Goal: Check status: Check status

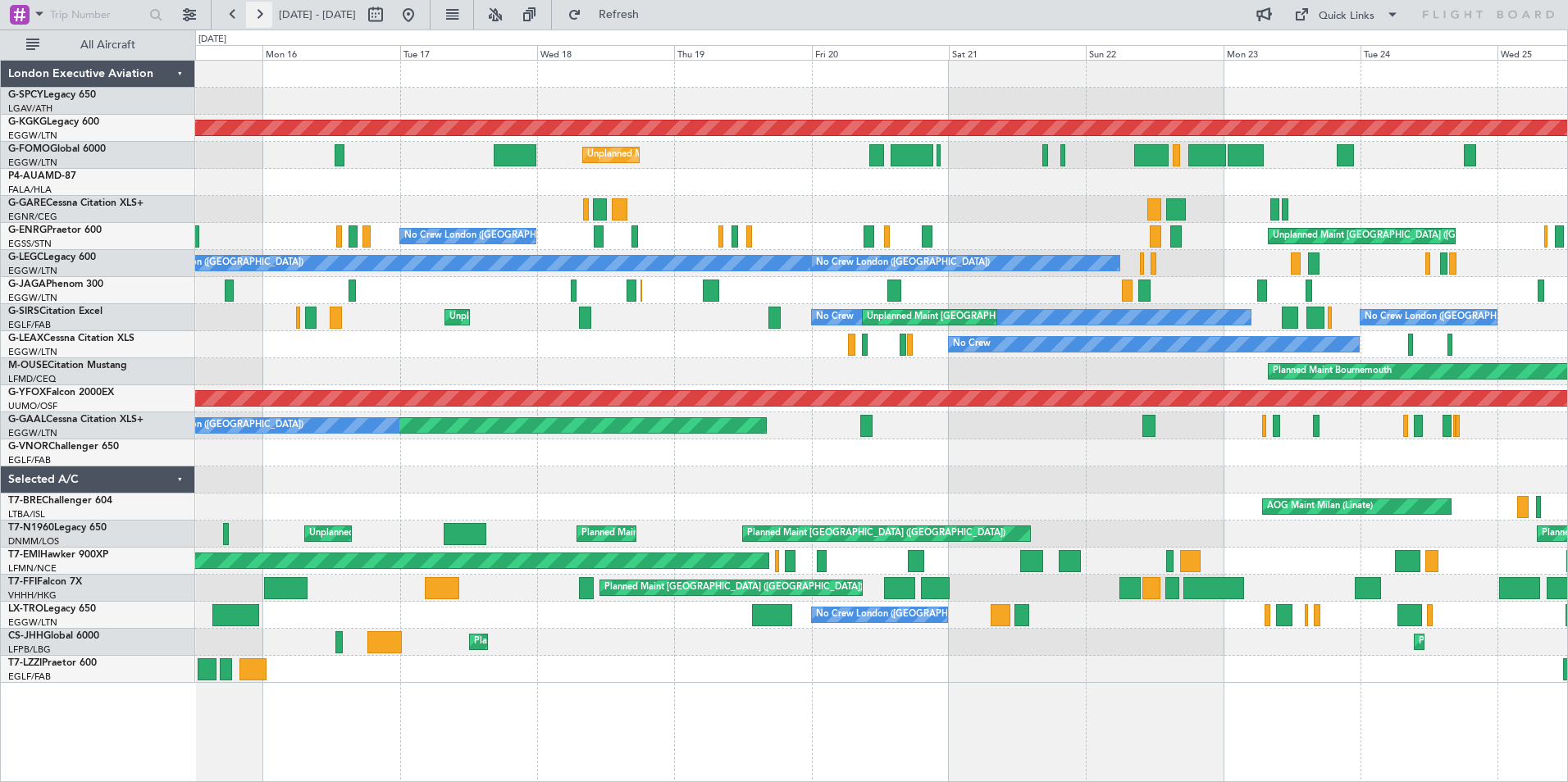
click at [257, 20] on button at bounding box center [258, 15] width 27 height 27
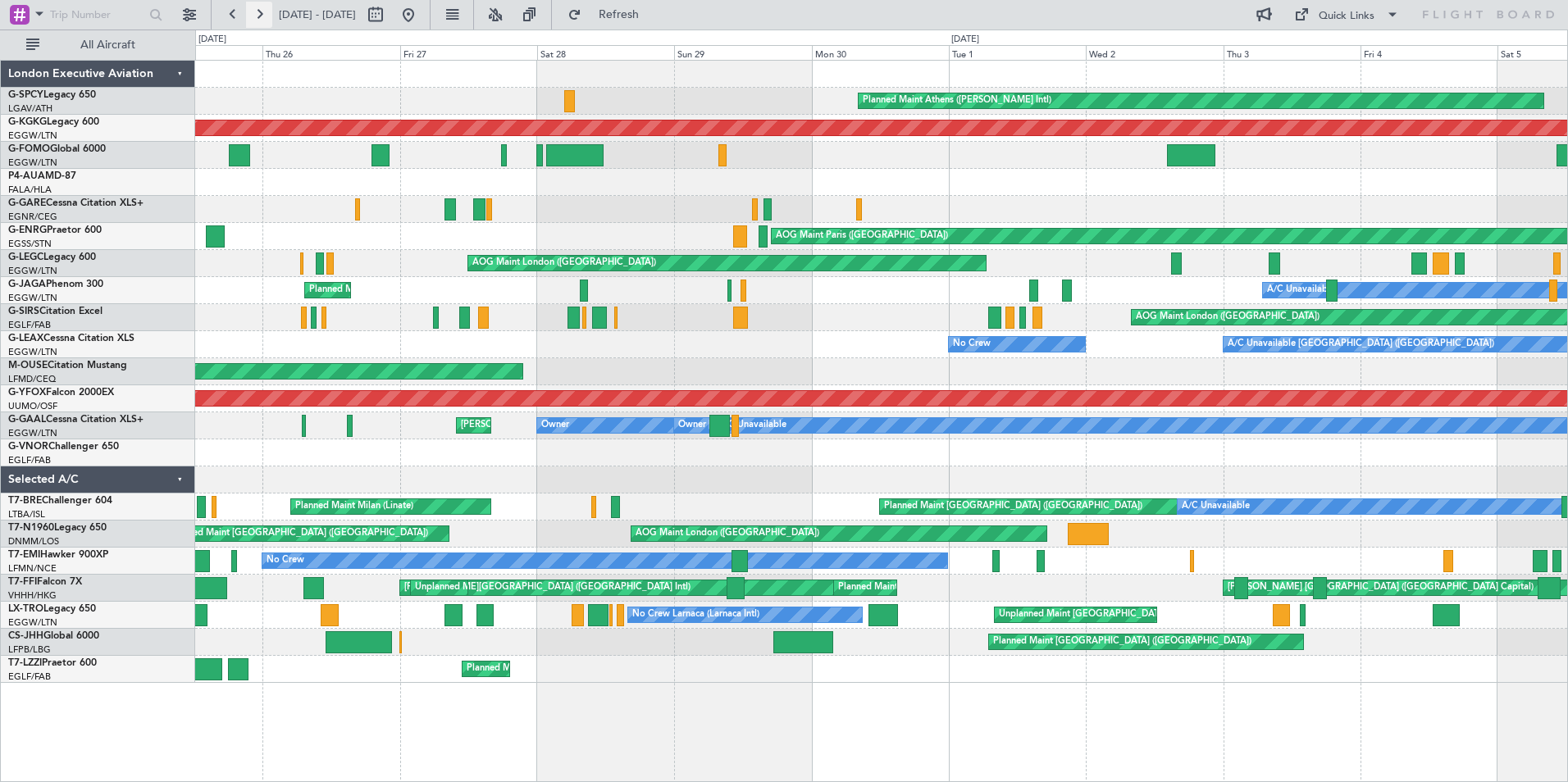
click at [257, 20] on button at bounding box center [258, 15] width 27 height 27
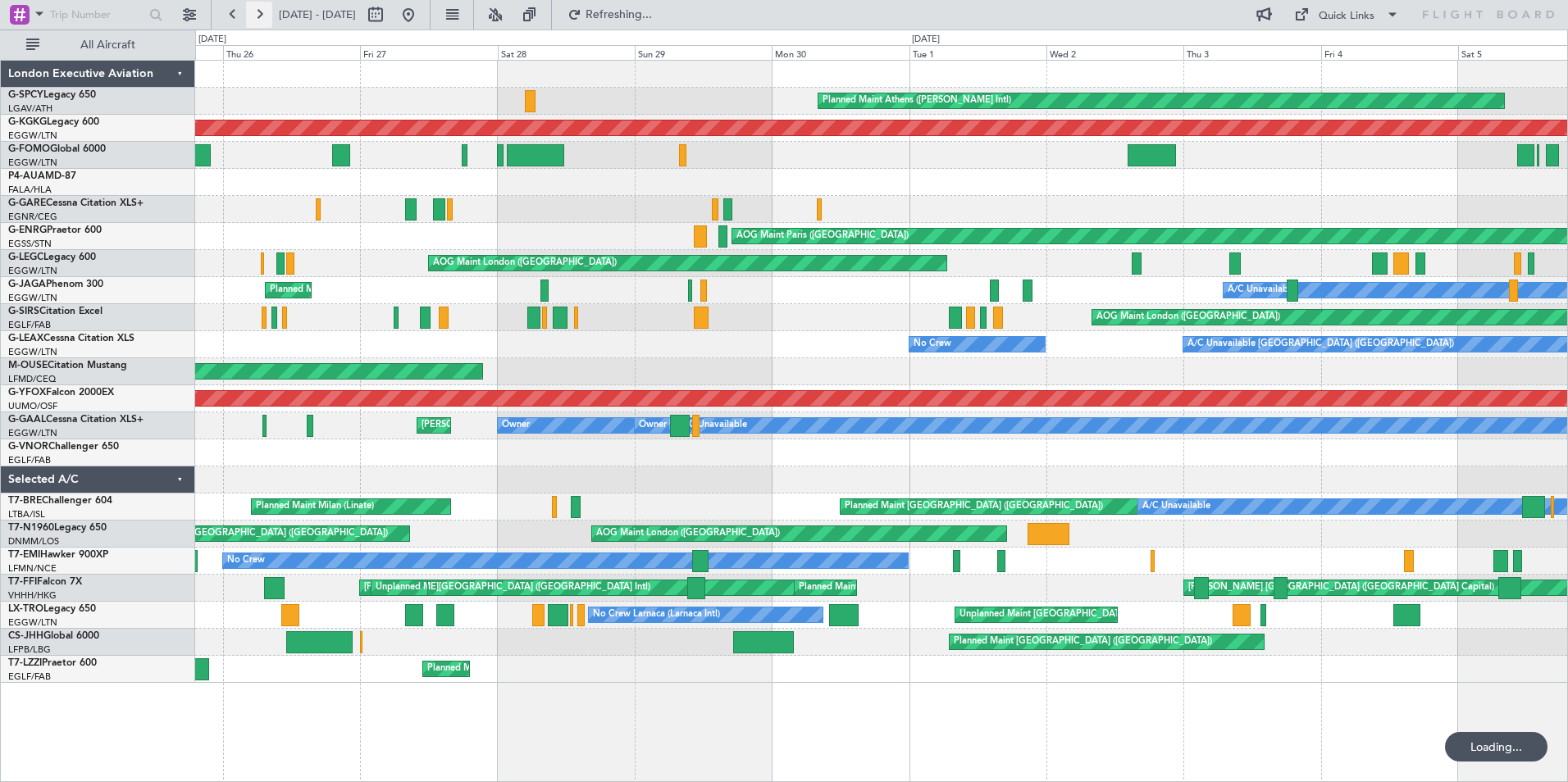
click at [257, 20] on button at bounding box center [258, 15] width 27 height 27
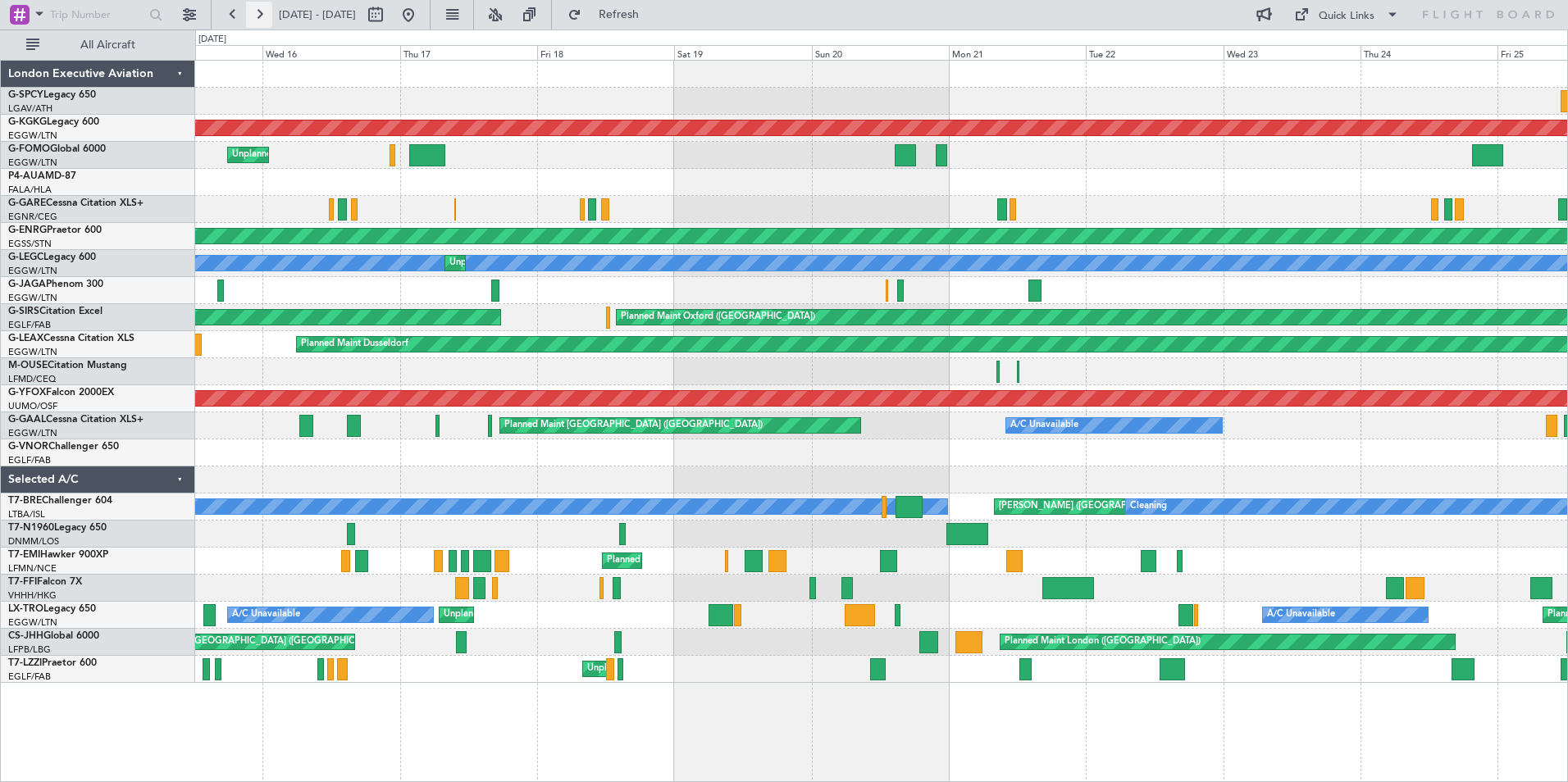
click at [257, 20] on button at bounding box center [258, 15] width 27 height 27
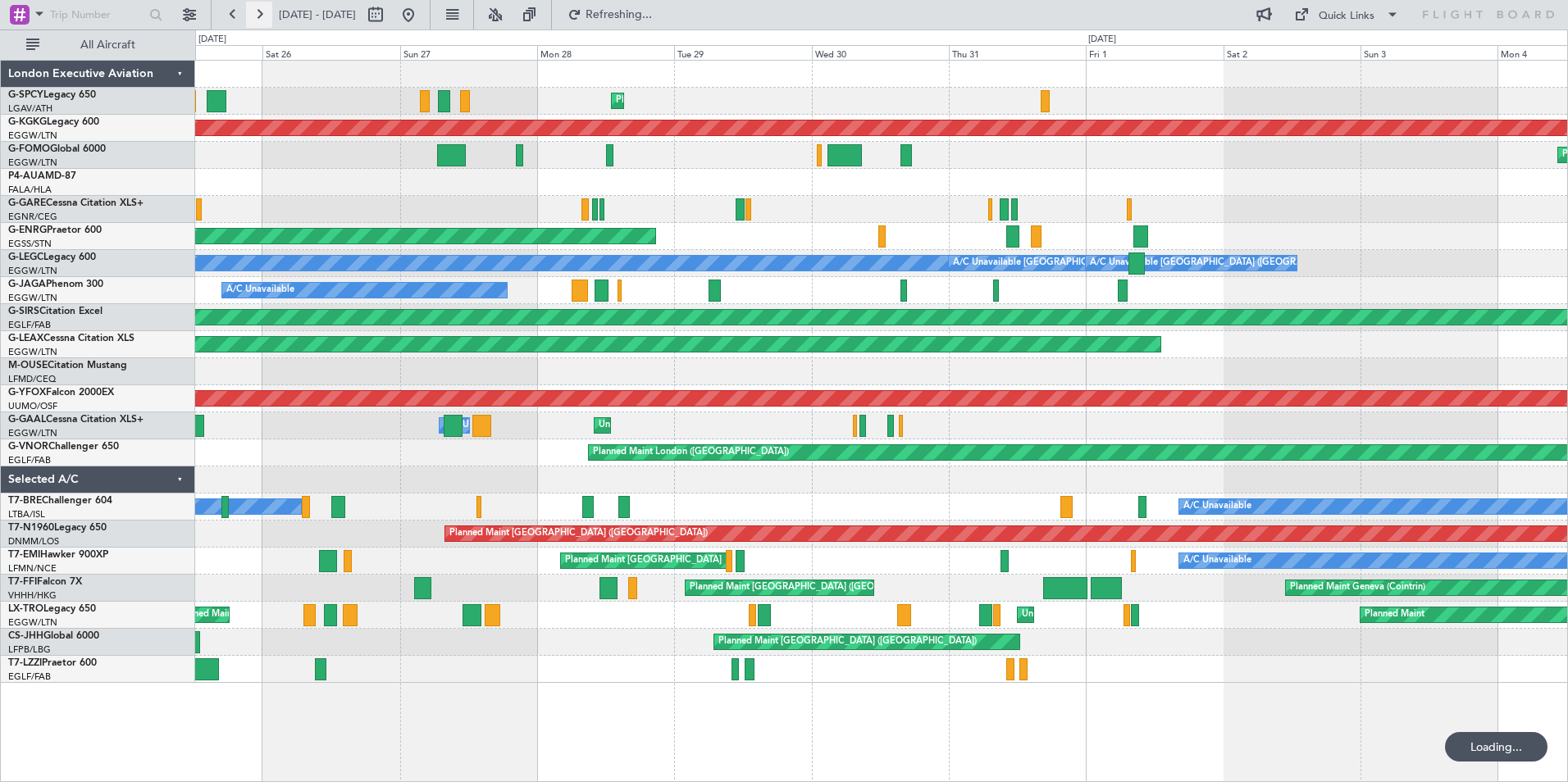
click at [257, 20] on button at bounding box center [258, 15] width 27 height 27
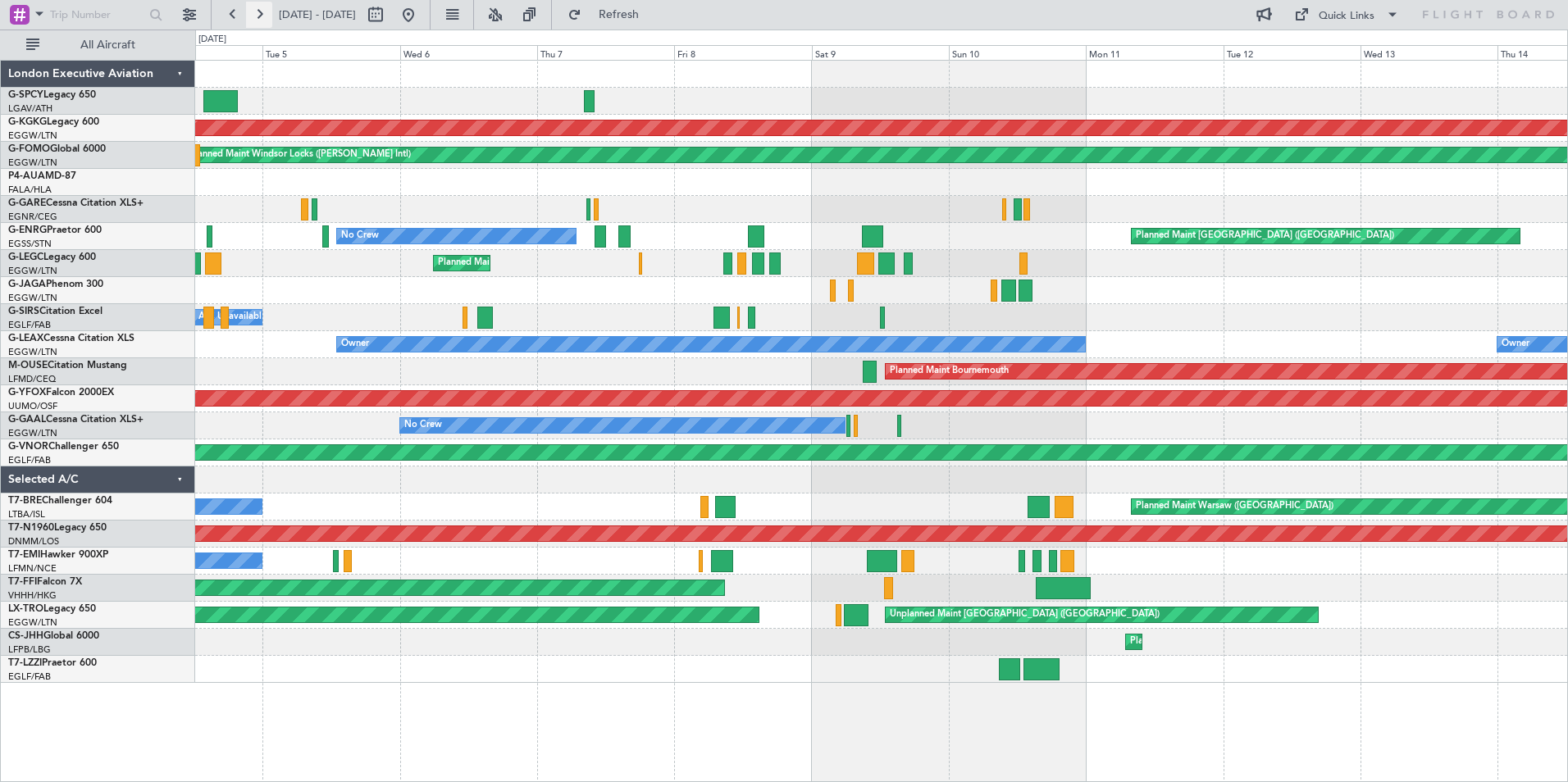
click at [257, 20] on button at bounding box center [258, 15] width 27 height 27
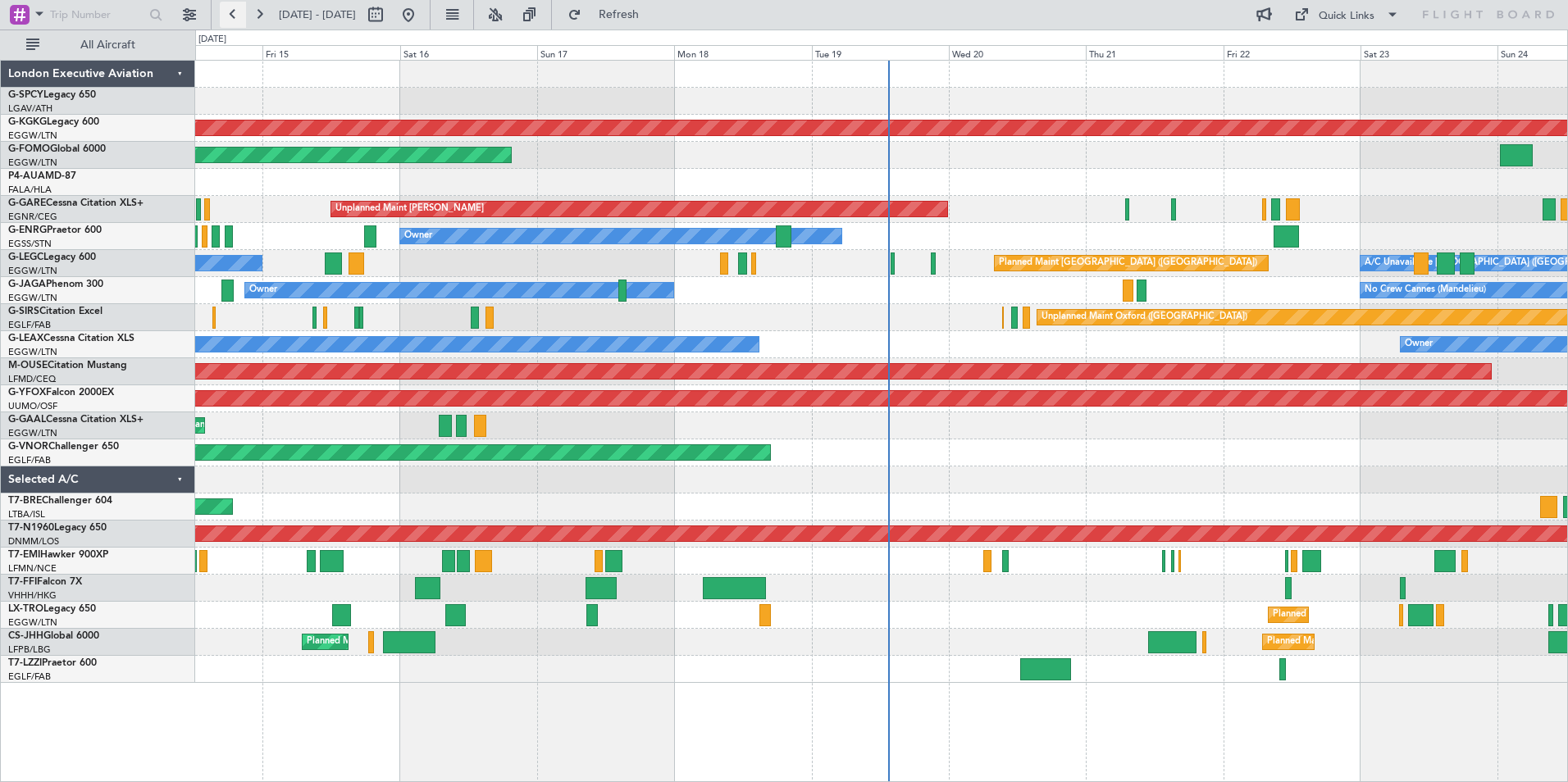
click at [233, 13] on button at bounding box center [233, 15] width 27 height 27
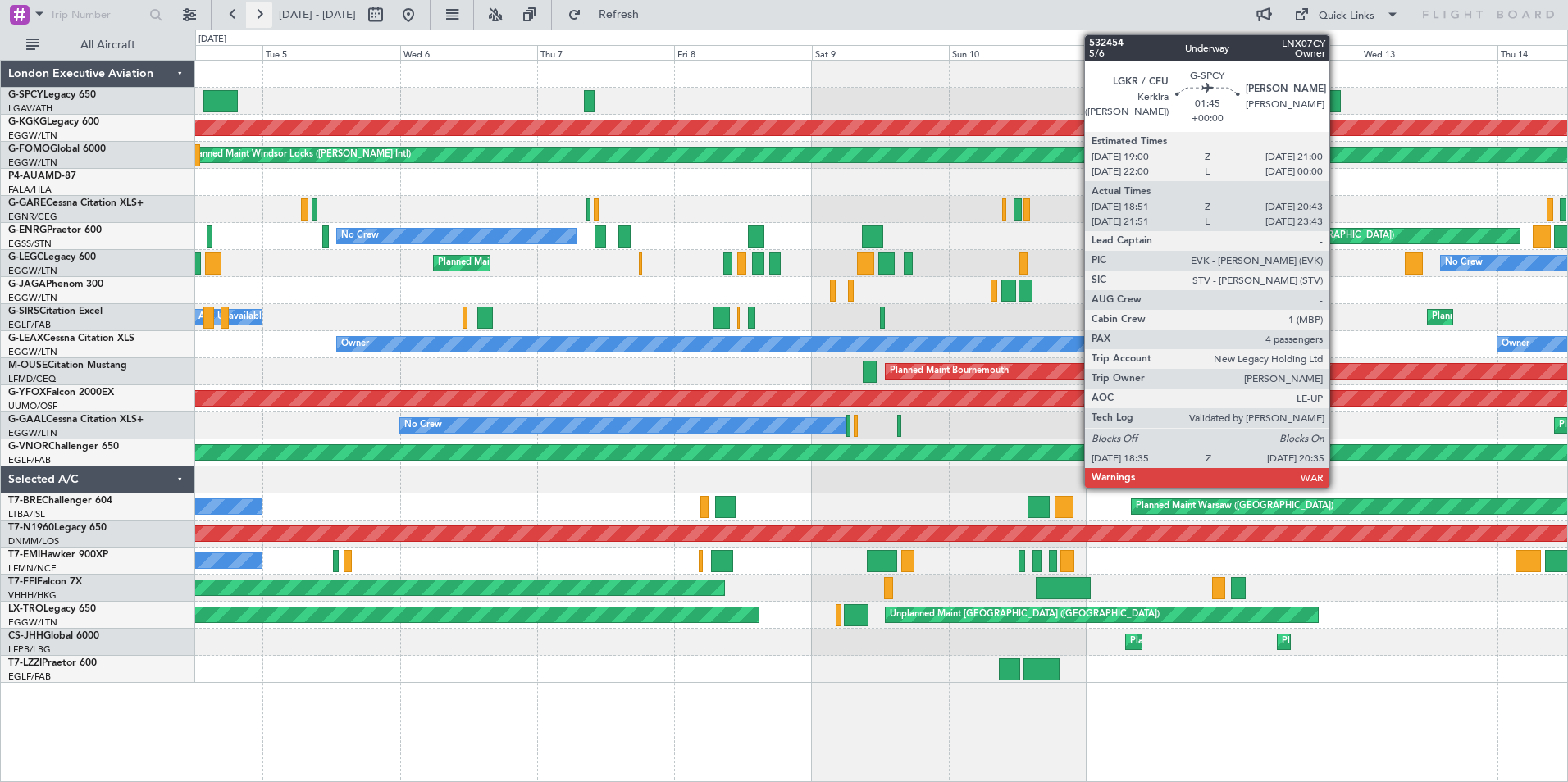
click at [264, 14] on button at bounding box center [258, 15] width 27 height 27
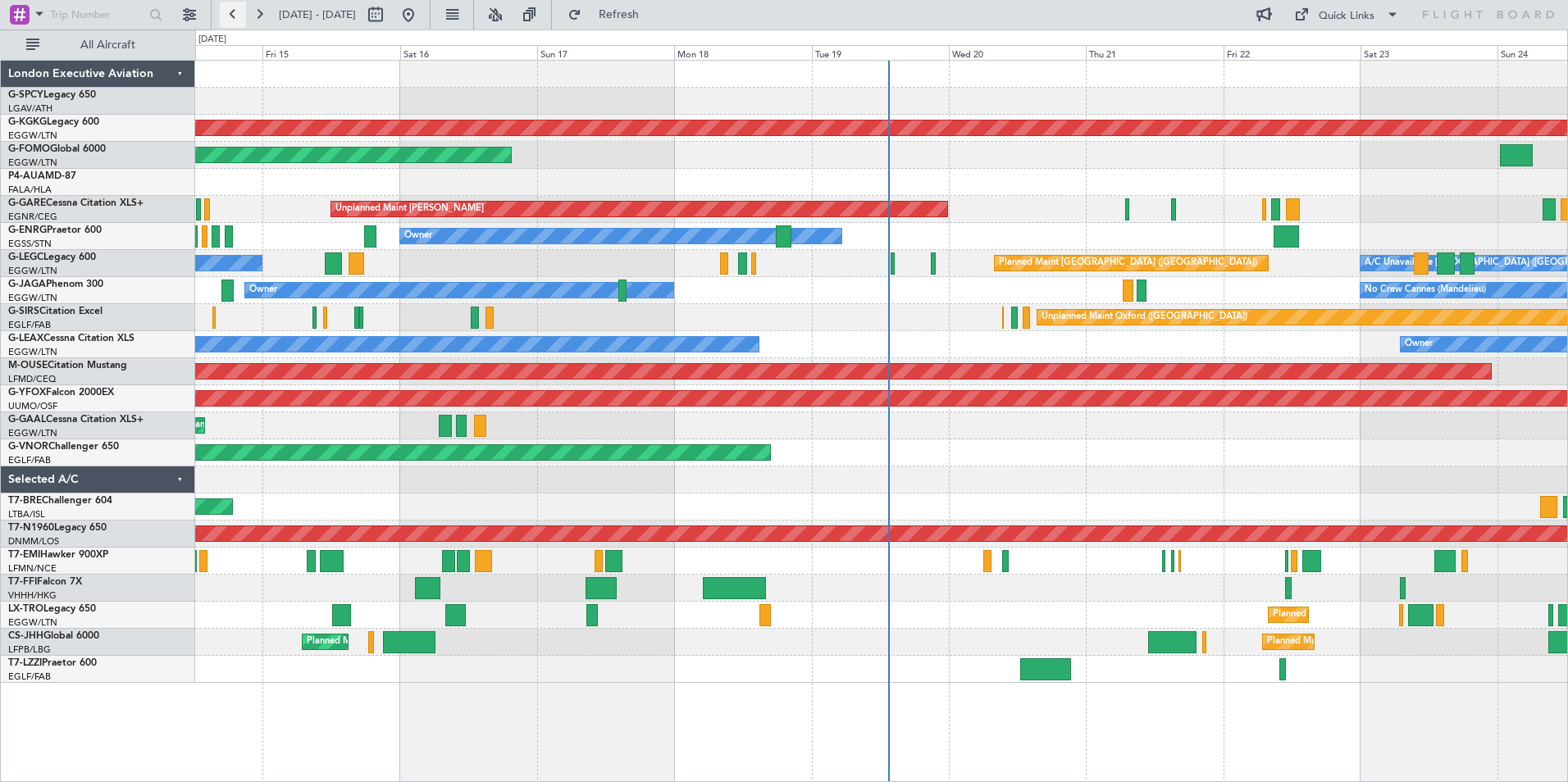
click at [234, 19] on button at bounding box center [233, 15] width 27 height 27
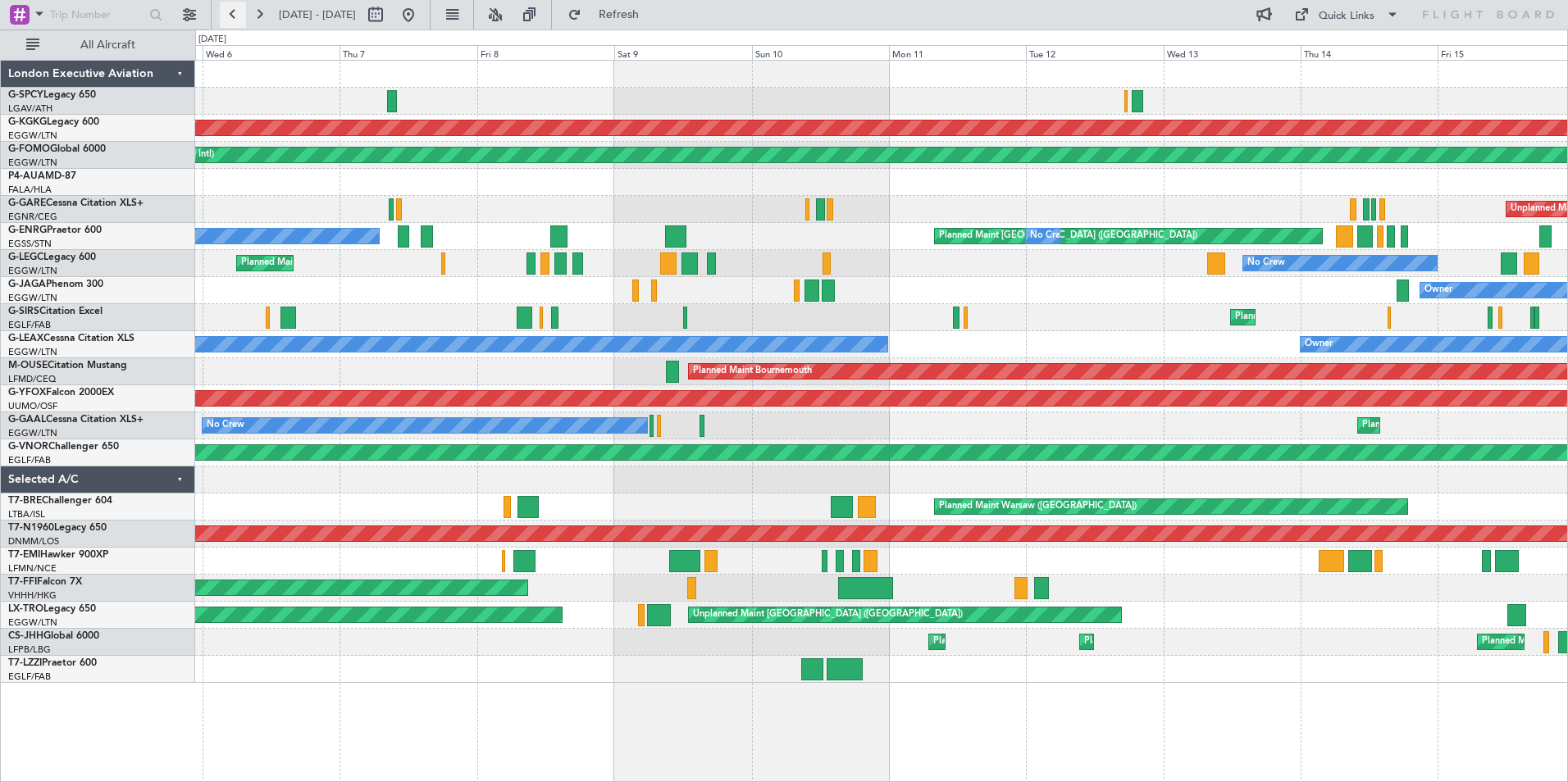
click at [234, 19] on button at bounding box center [233, 15] width 27 height 27
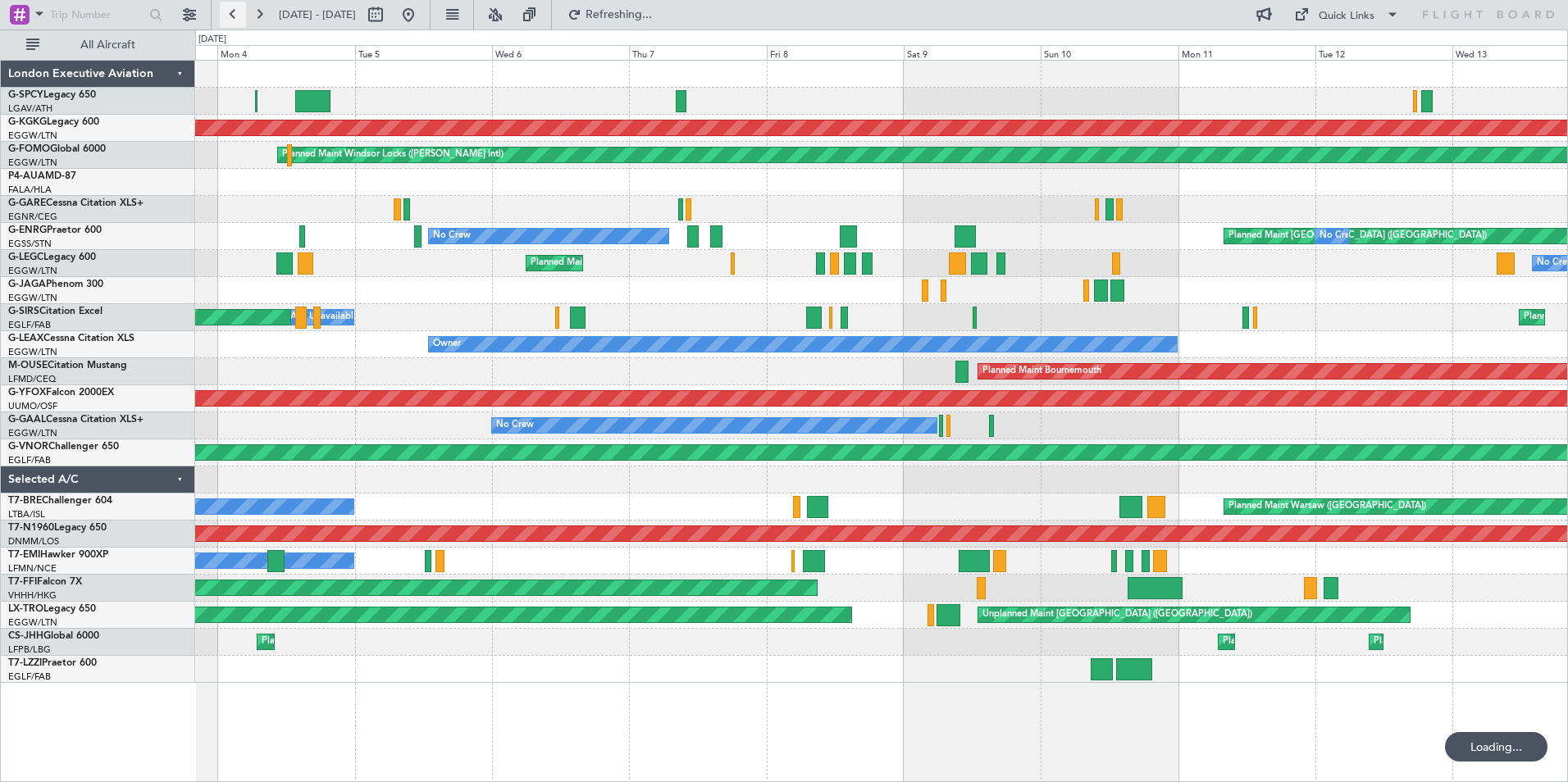
click at [234, 19] on button at bounding box center [233, 15] width 27 height 27
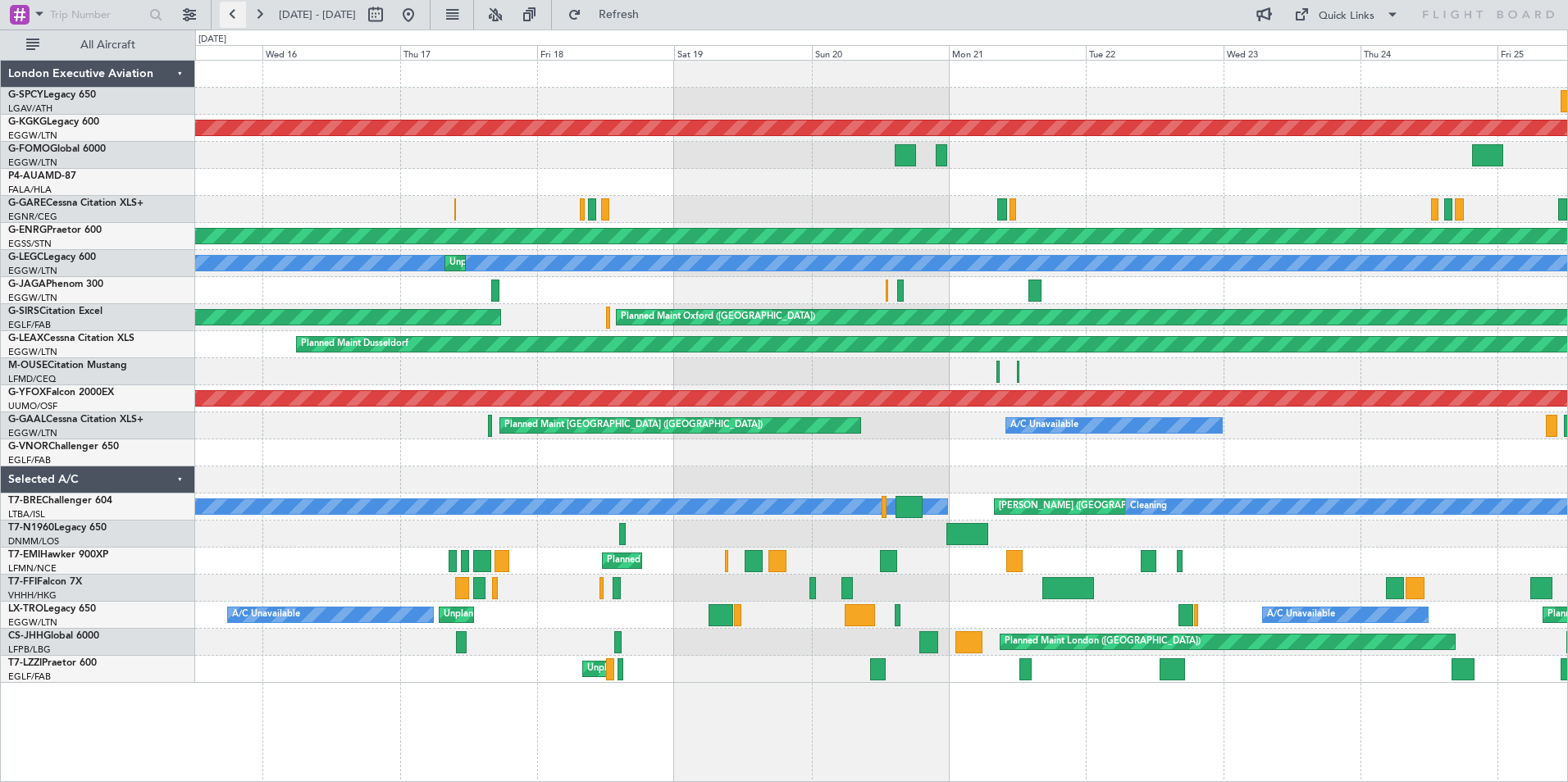
click at [229, 22] on button at bounding box center [233, 15] width 27 height 27
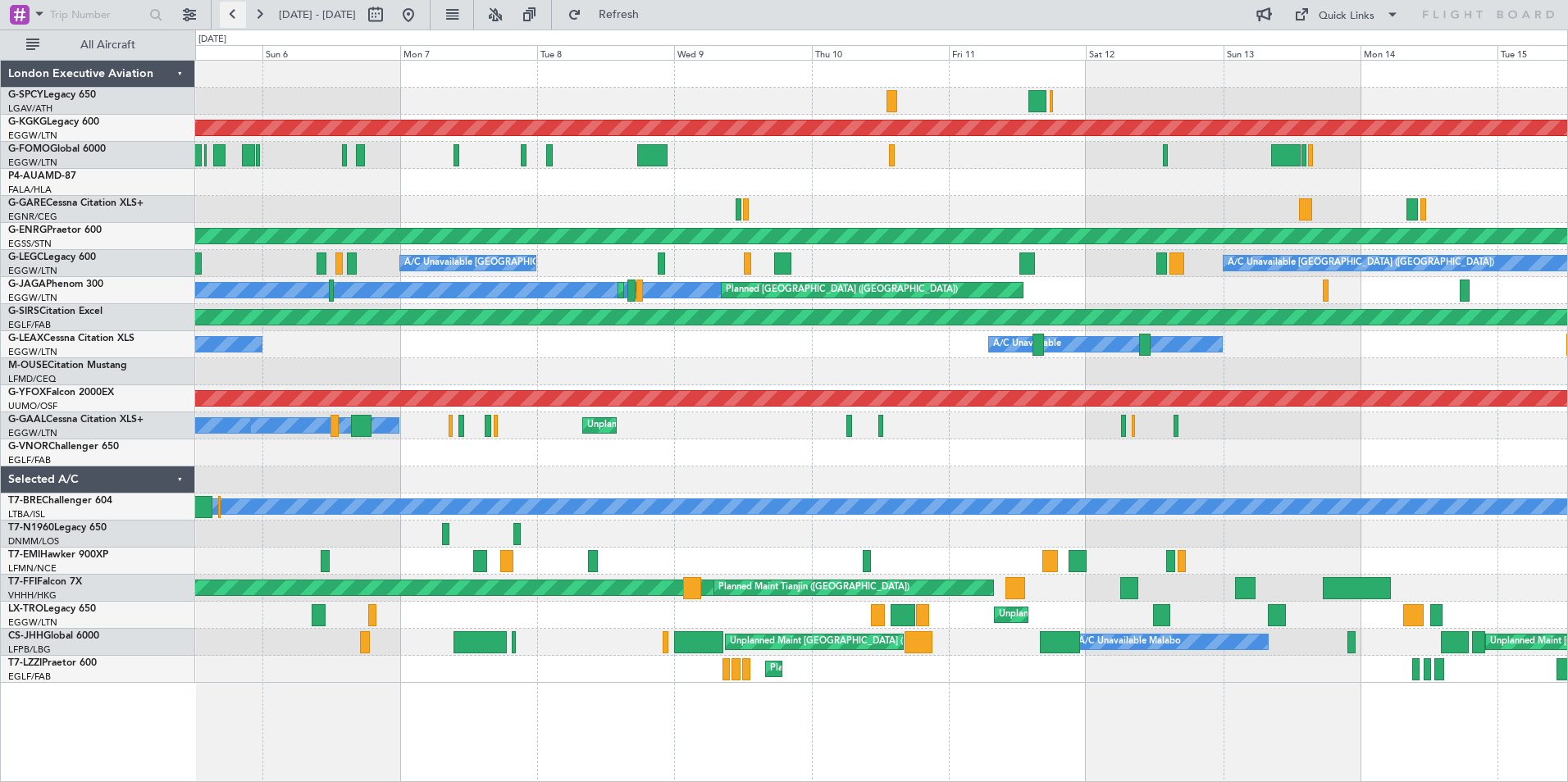
click at [238, 12] on button at bounding box center [233, 15] width 27 height 27
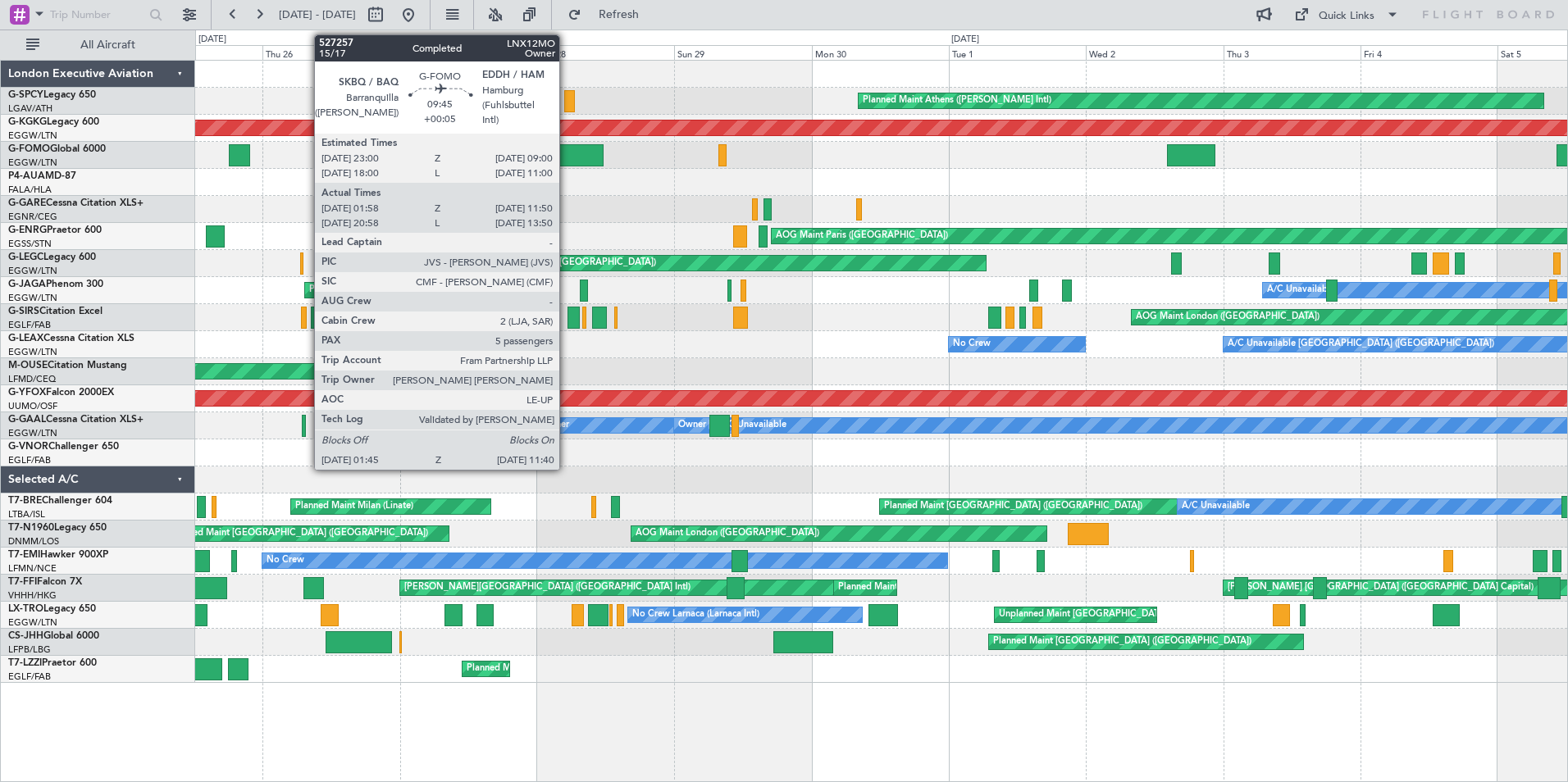
click at [566, 156] on div at bounding box center [575, 155] width 57 height 22
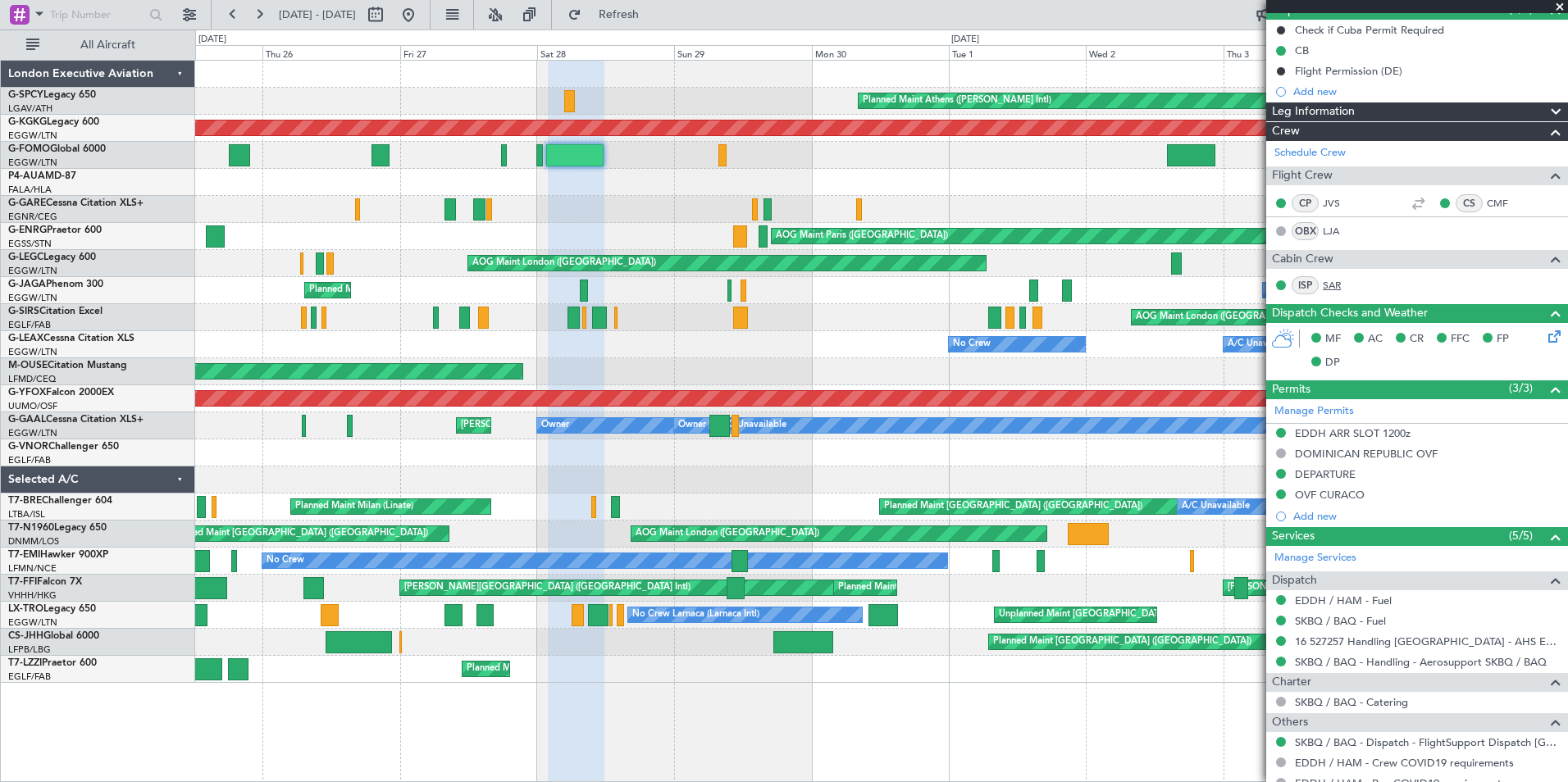
scroll to position [82, 0]
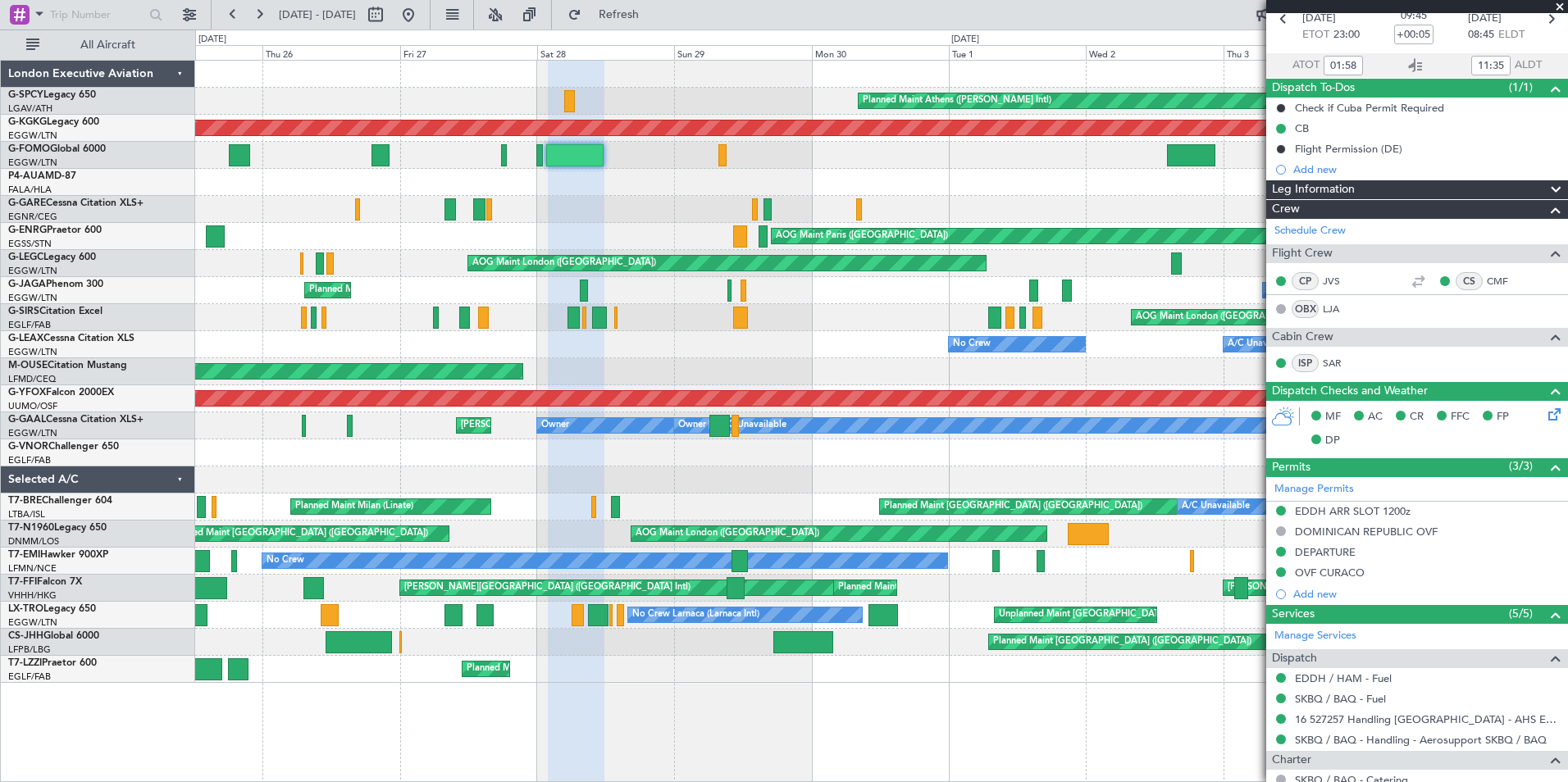
click at [1558, 6] on span at bounding box center [1559, 7] width 17 height 15
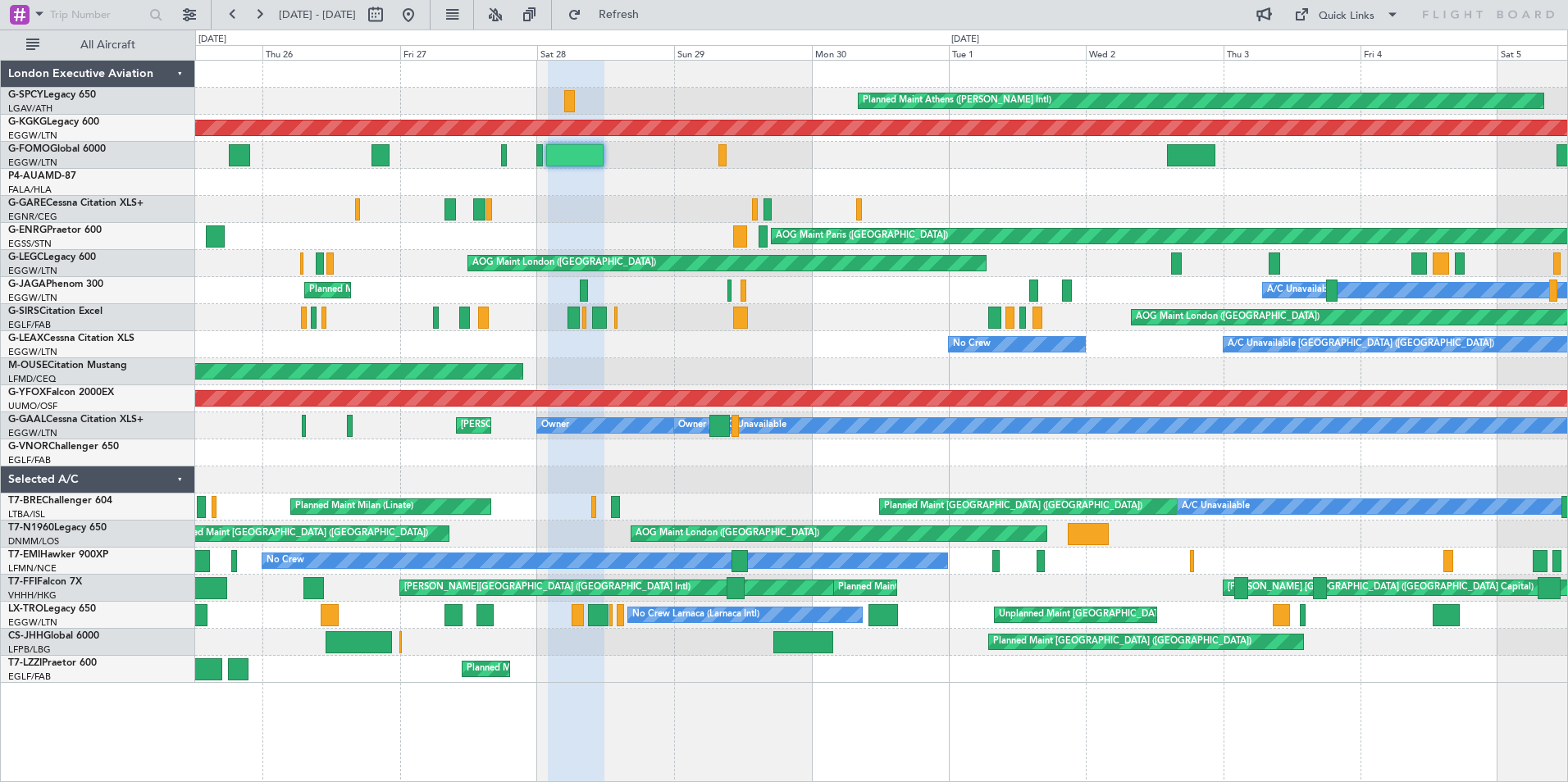
type input "0"
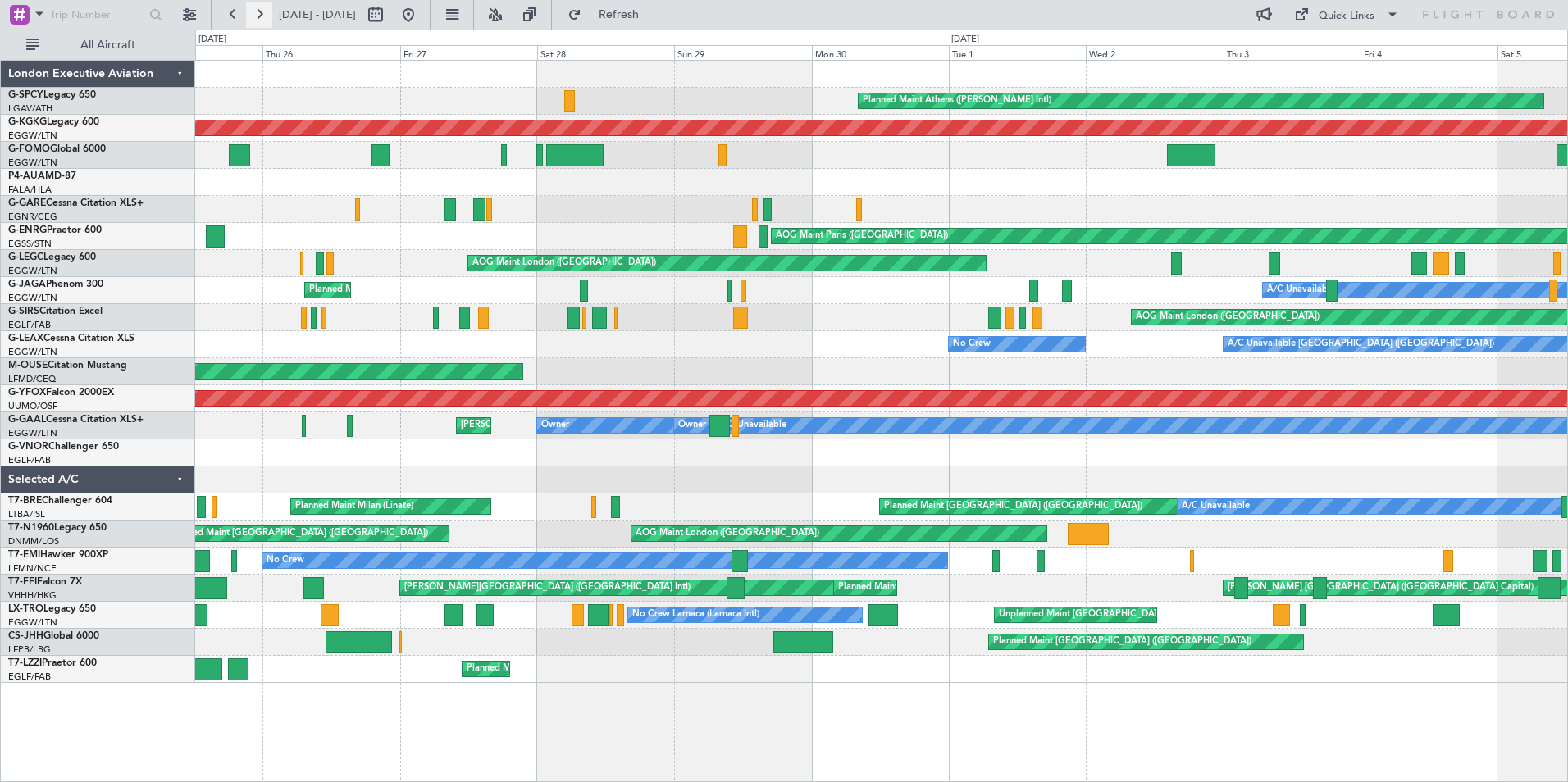
click at [260, 10] on button at bounding box center [258, 15] width 27 height 27
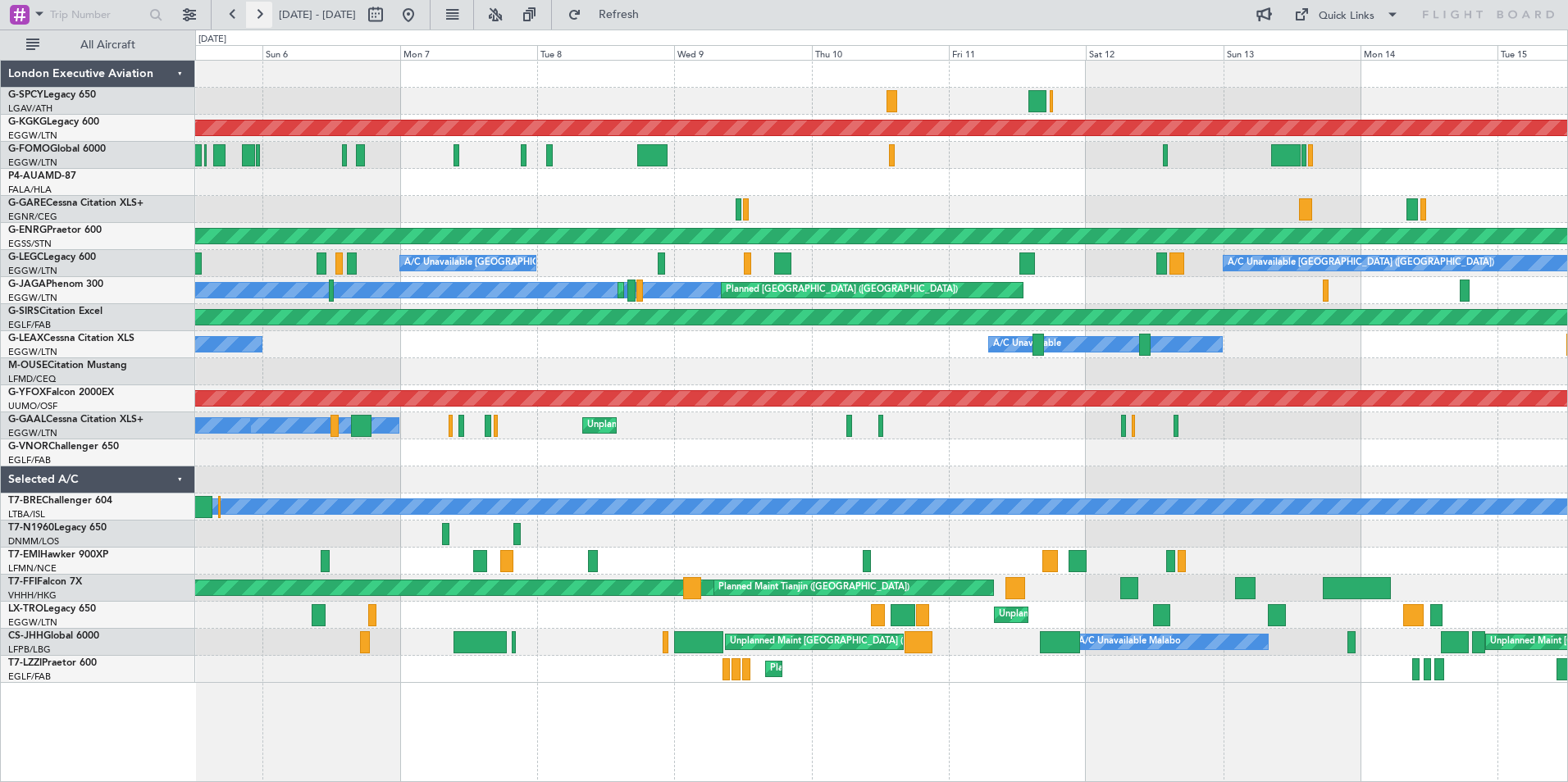
click at [258, 12] on button at bounding box center [258, 15] width 27 height 27
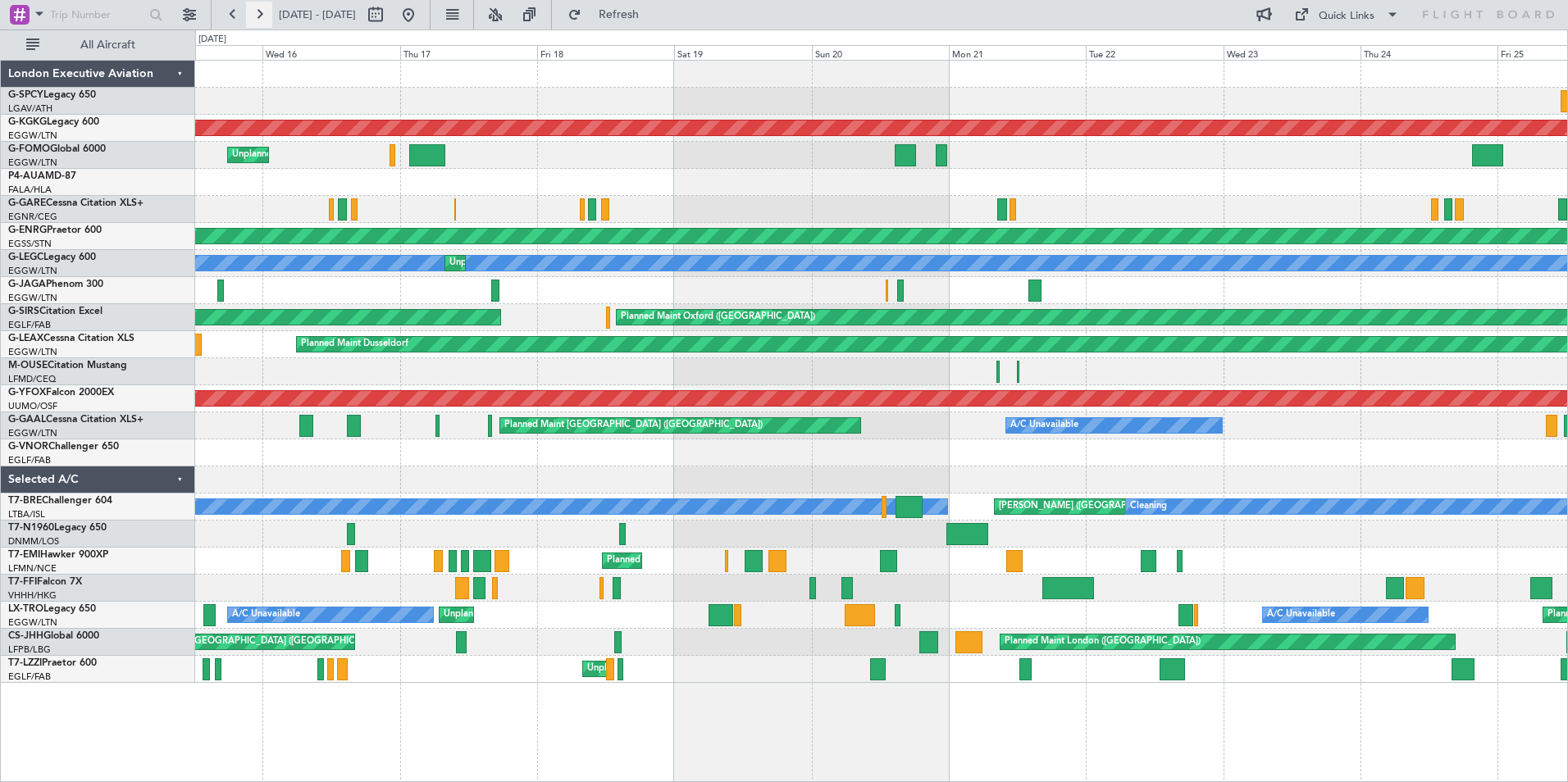
click at [260, 20] on button at bounding box center [258, 15] width 27 height 27
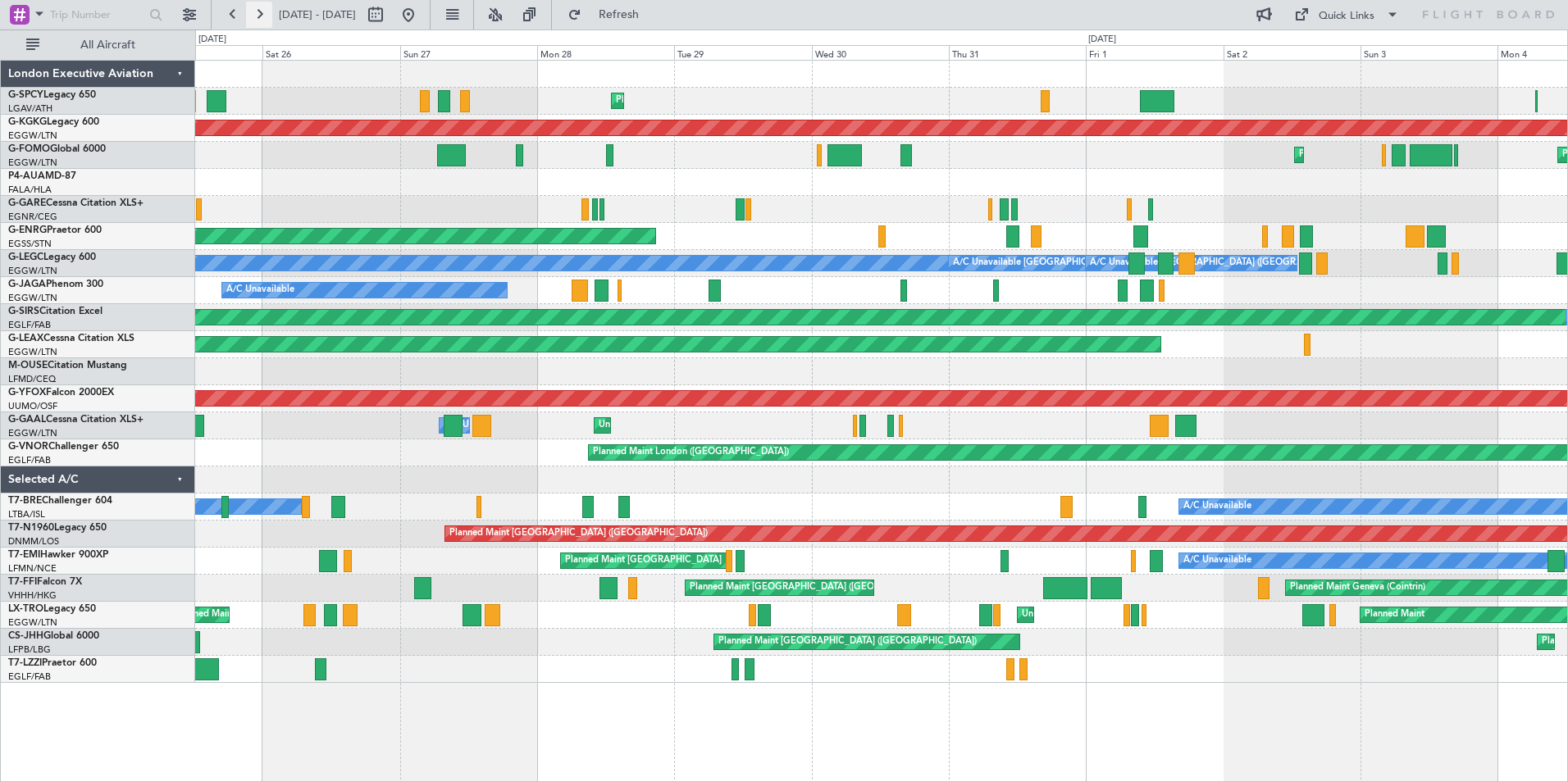
click at [256, 15] on button at bounding box center [258, 15] width 27 height 27
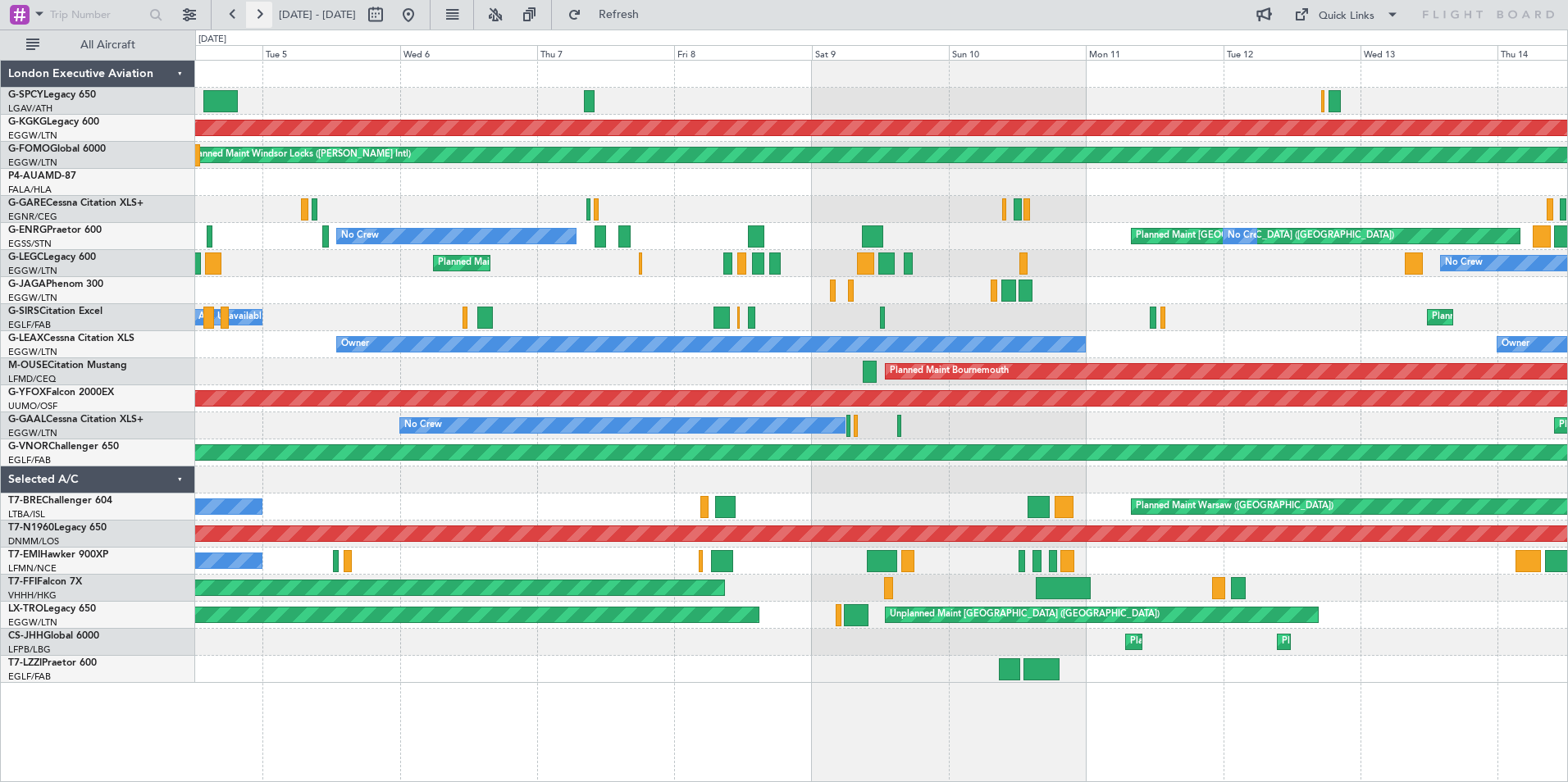
click at [259, 17] on button at bounding box center [258, 15] width 27 height 27
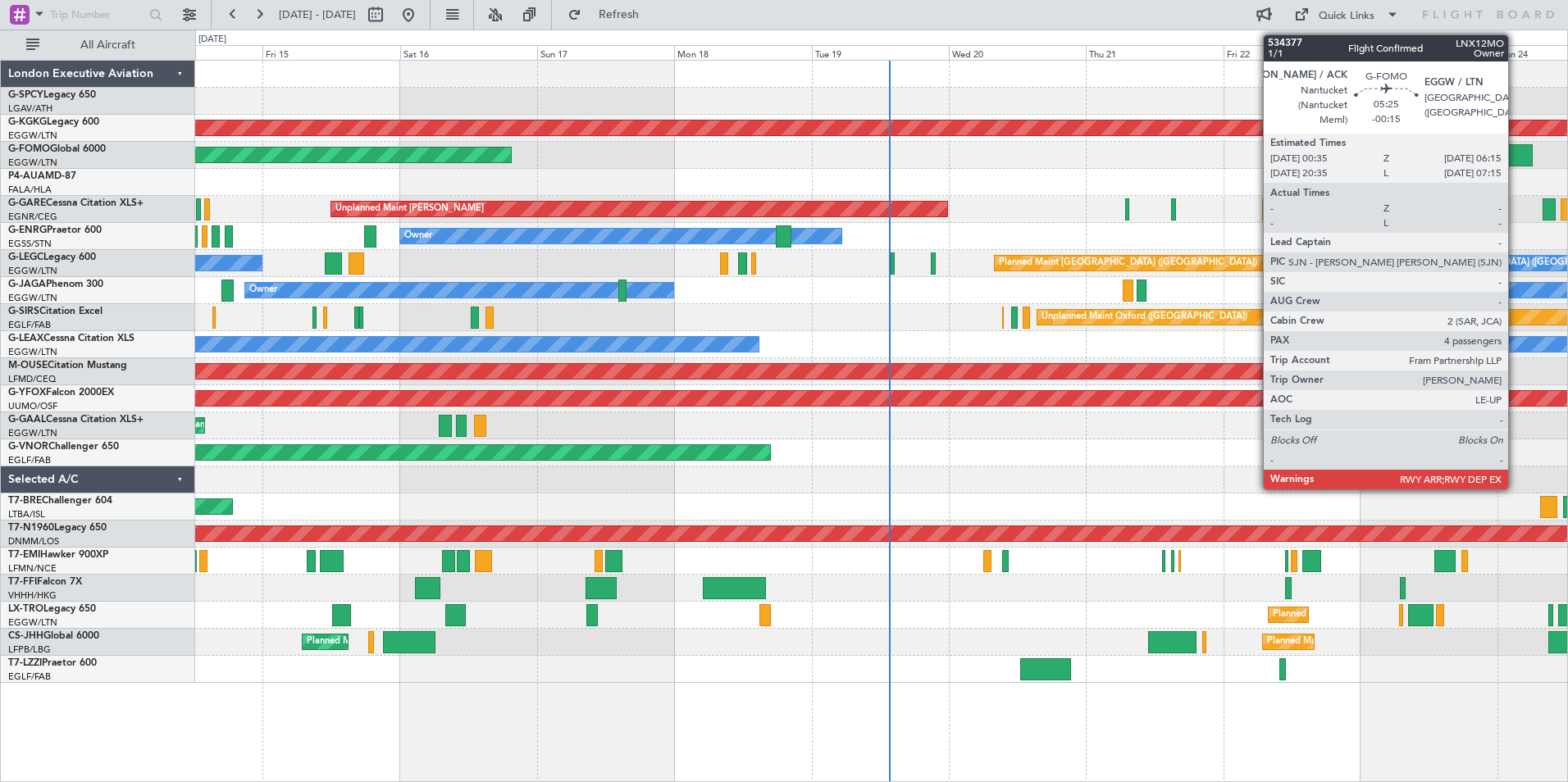
click at [1515, 155] on div at bounding box center [1516, 155] width 33 height 22
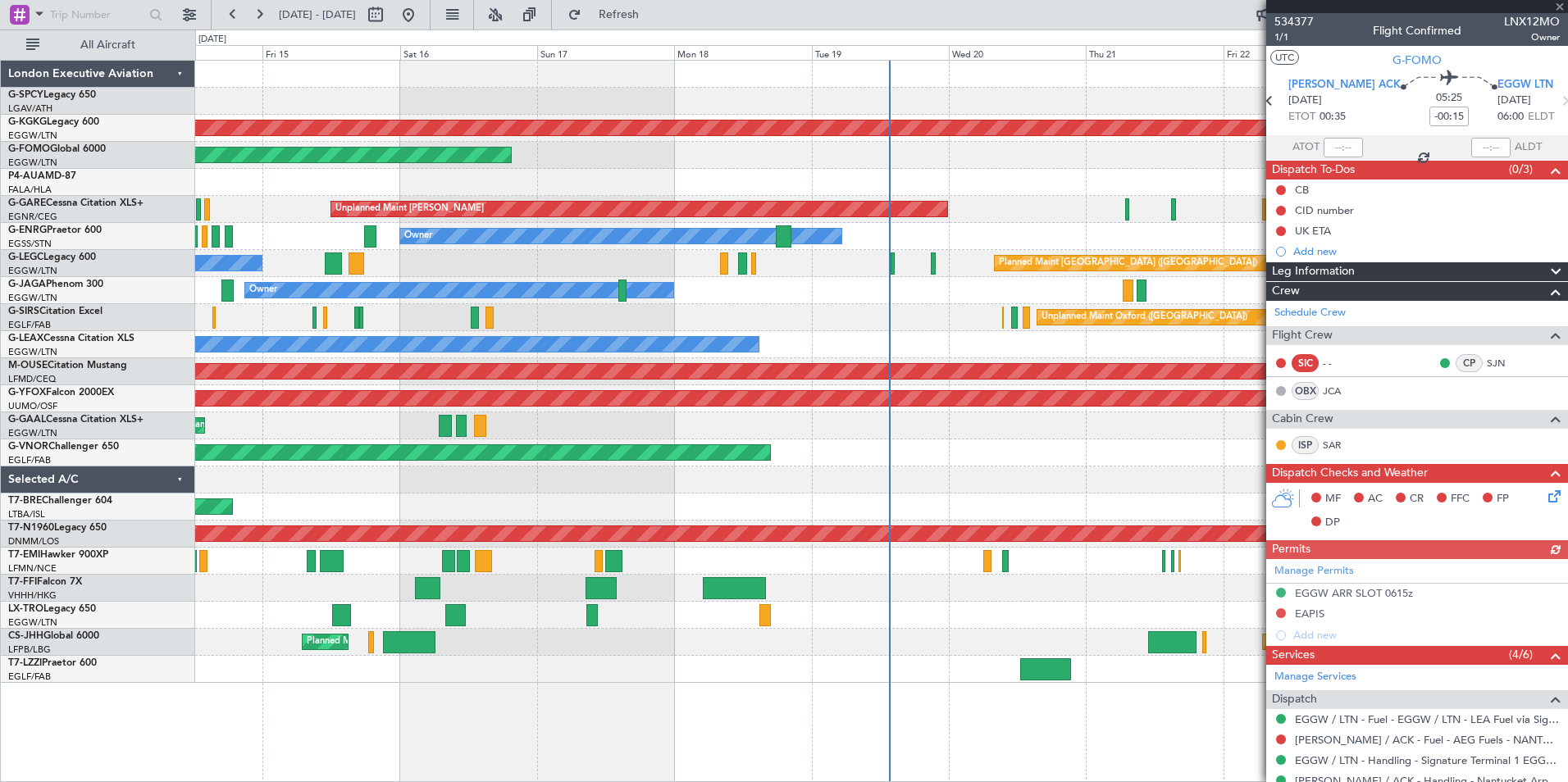
click at [1560, 6] on div at bounding box center [1417, 6] width 302 height 13
click at [1559, 12] on span at bounding box center [1559, 7] width 17 height 15
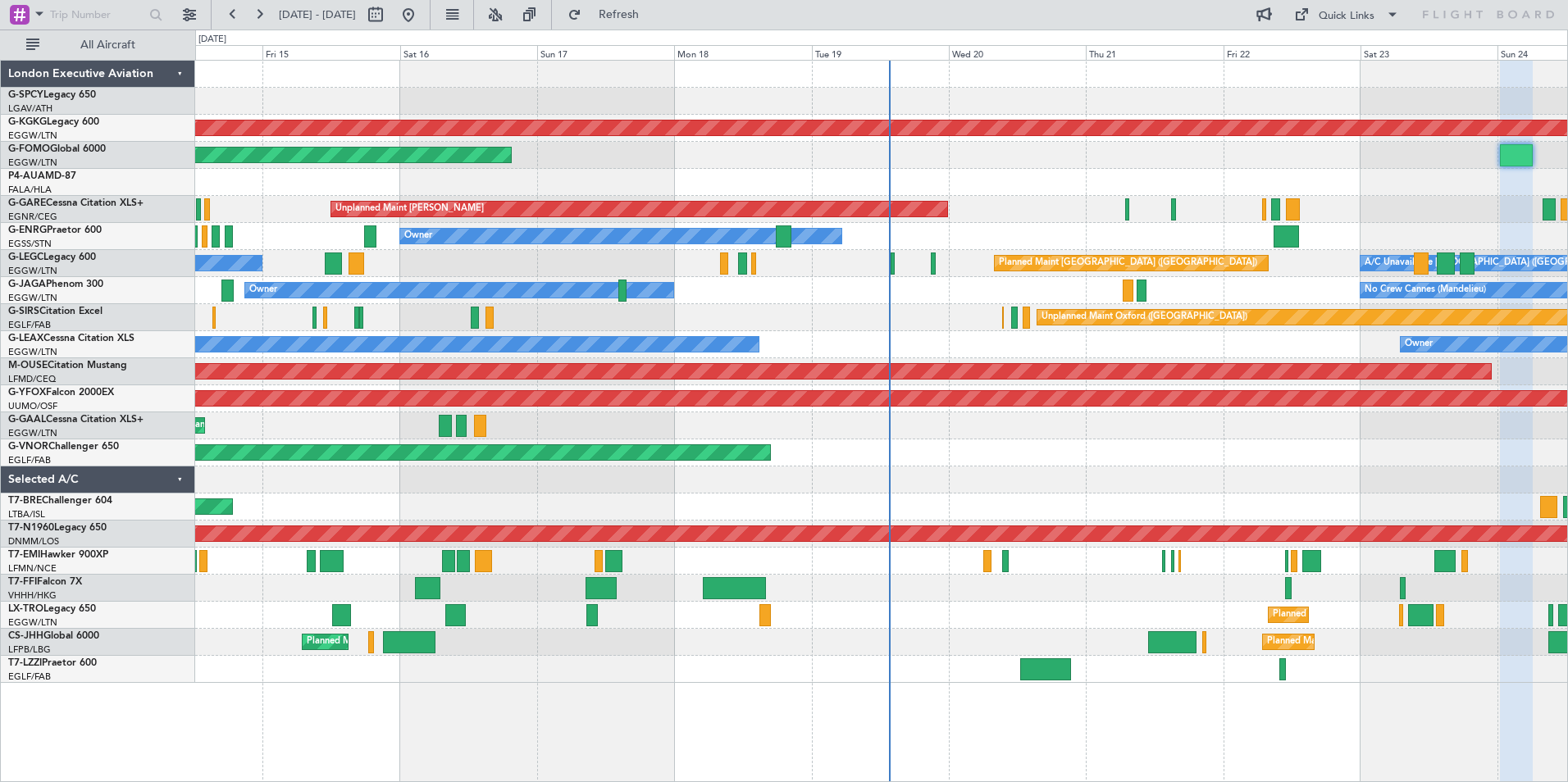
type input "0"
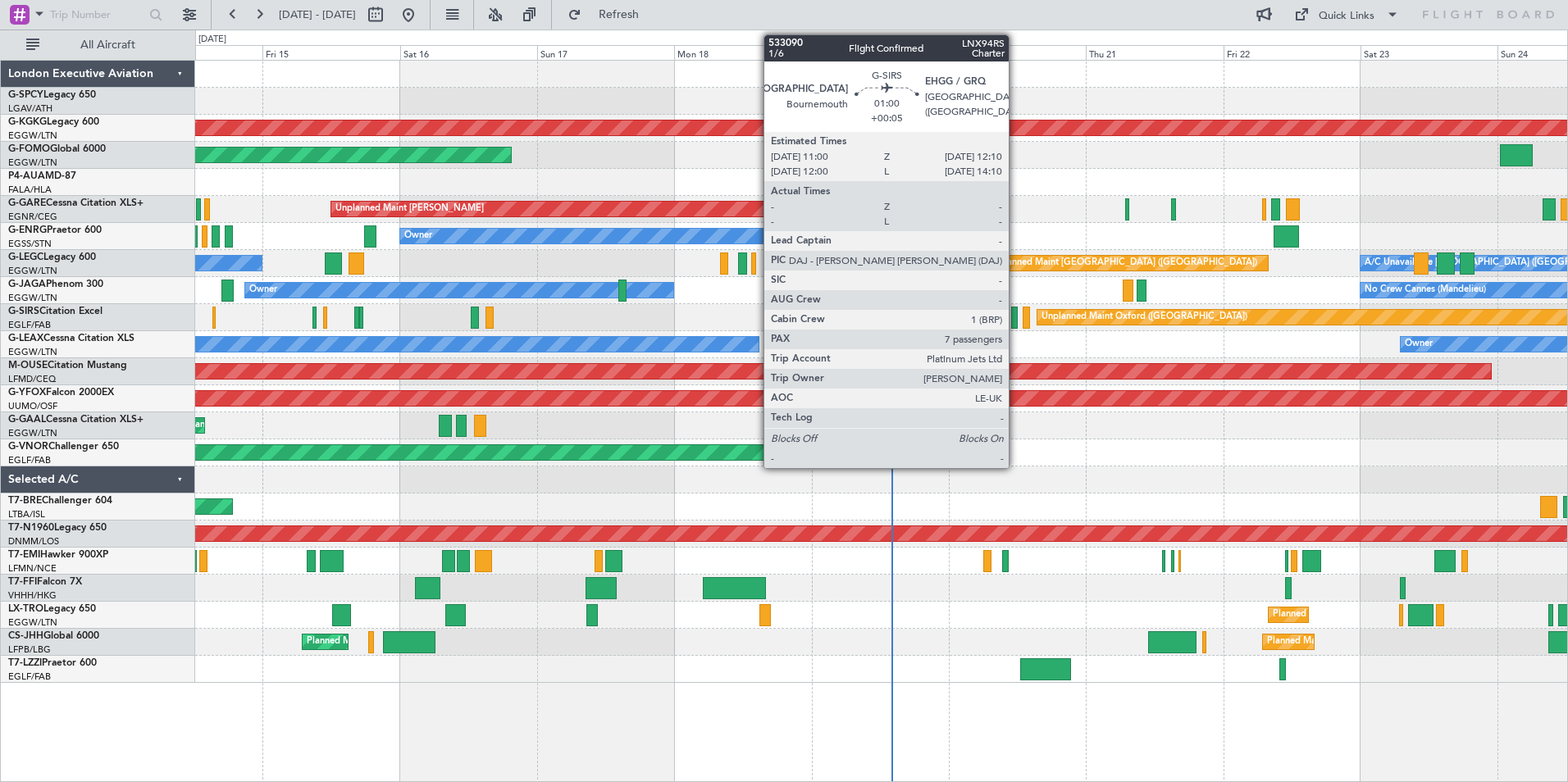
click at [1016, 319] on div at bounding box center [1014, 318] width 7 height 22
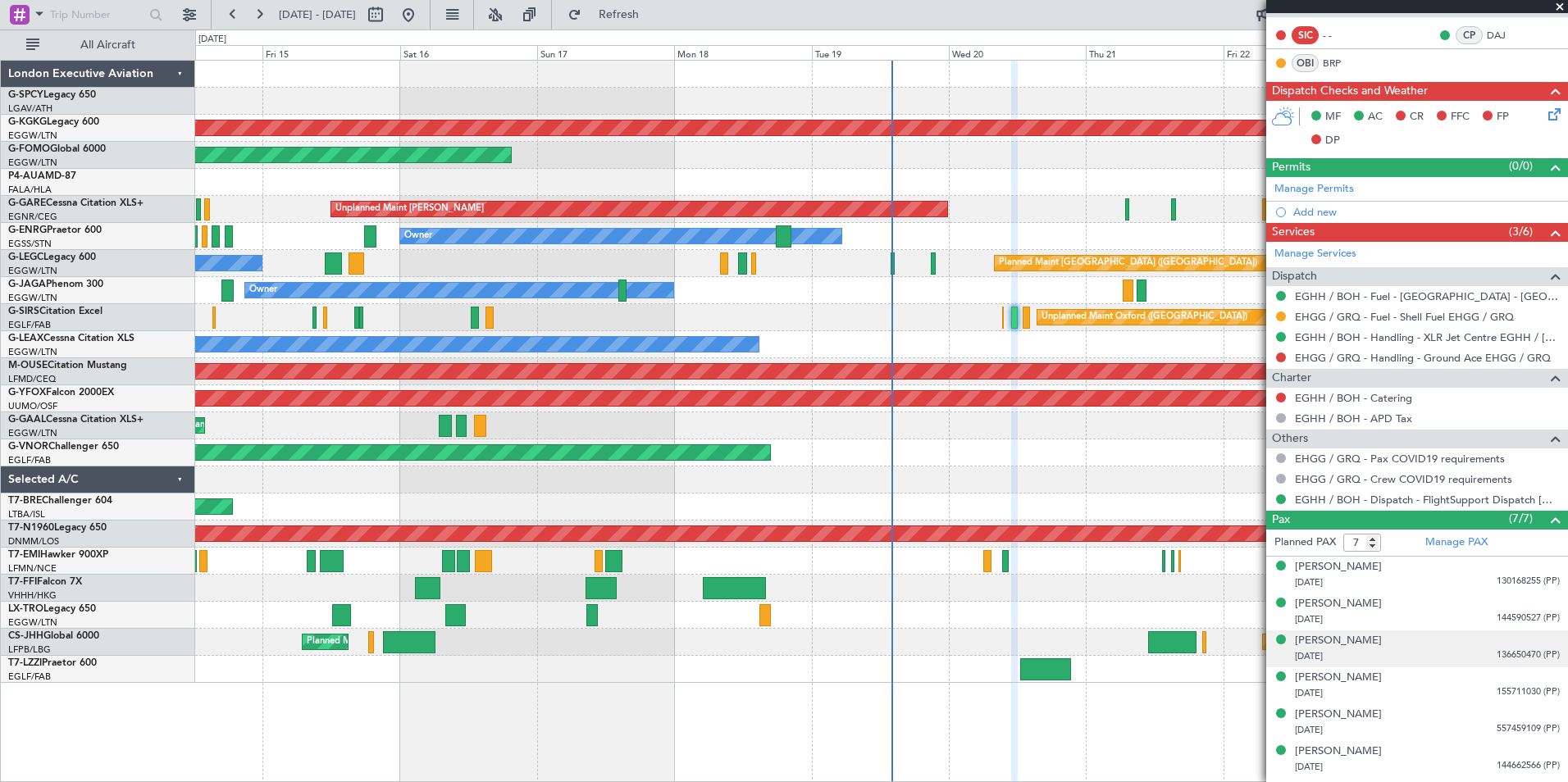
scroll to position [360, 0]
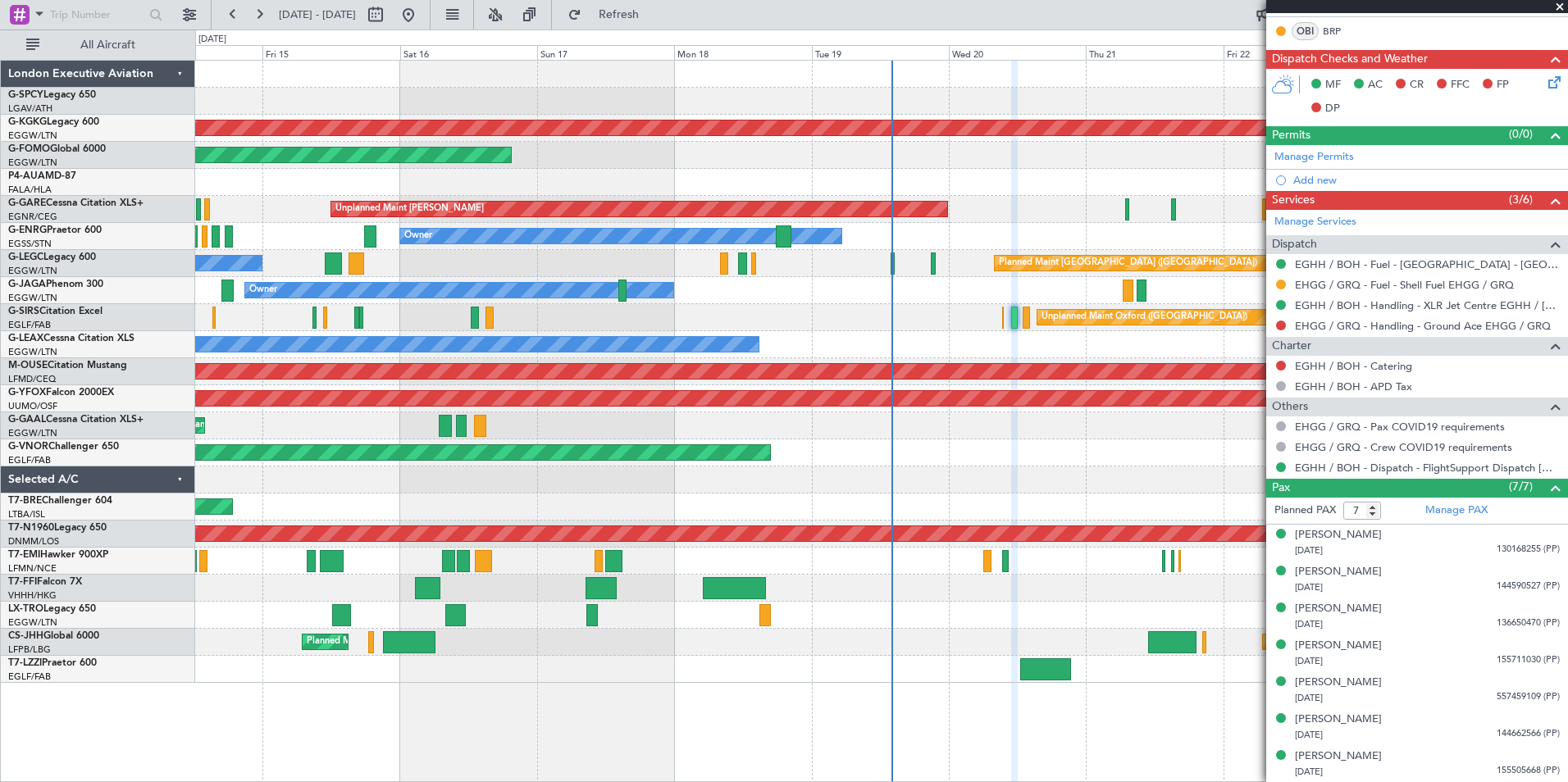
click at [1563, 8] on span at bounding box center [1559, 7] width 17 height 15
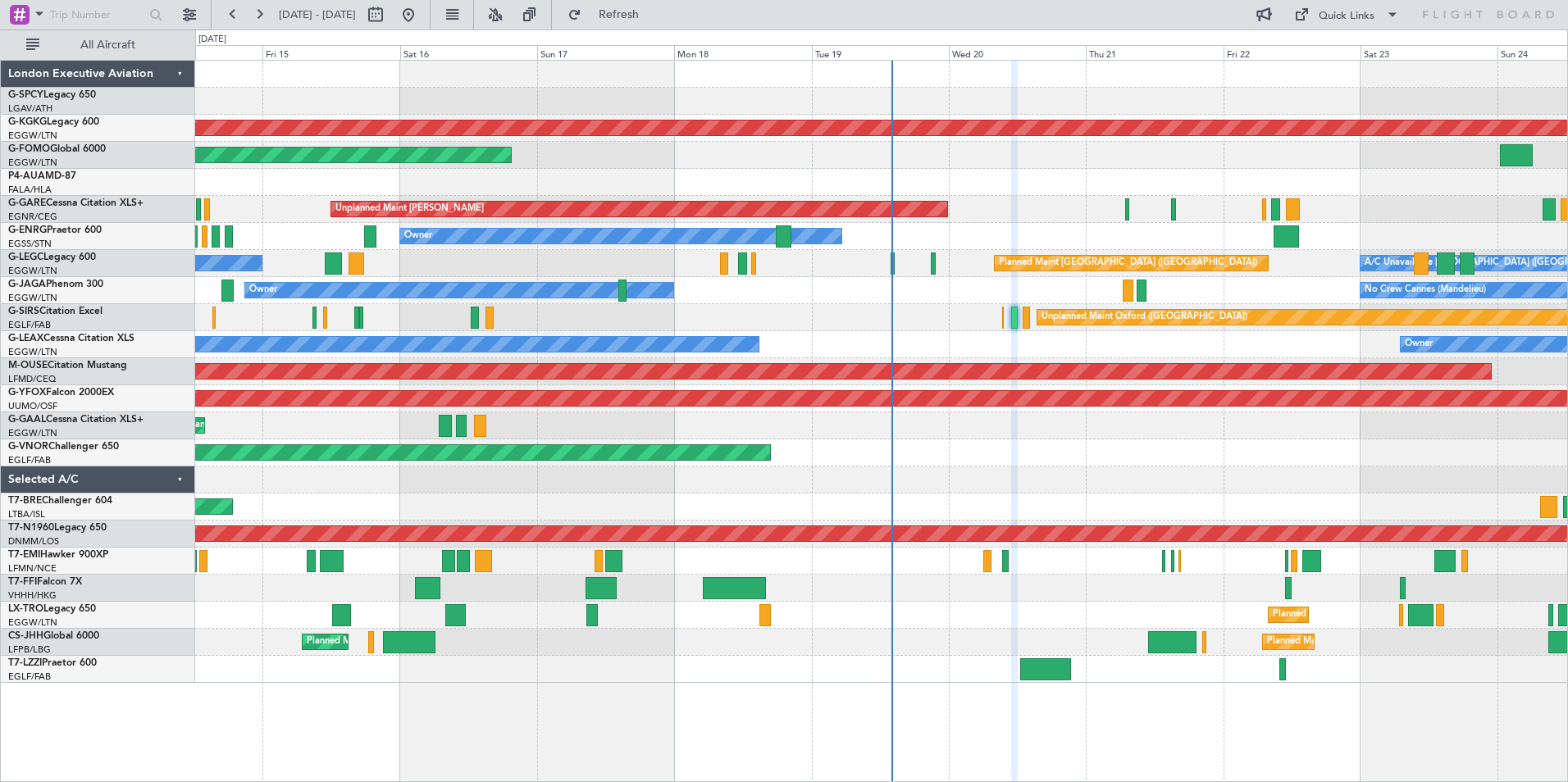
type input "0"
click at [264, 14] on button at bounding box center [258, 15] width 27 height 27
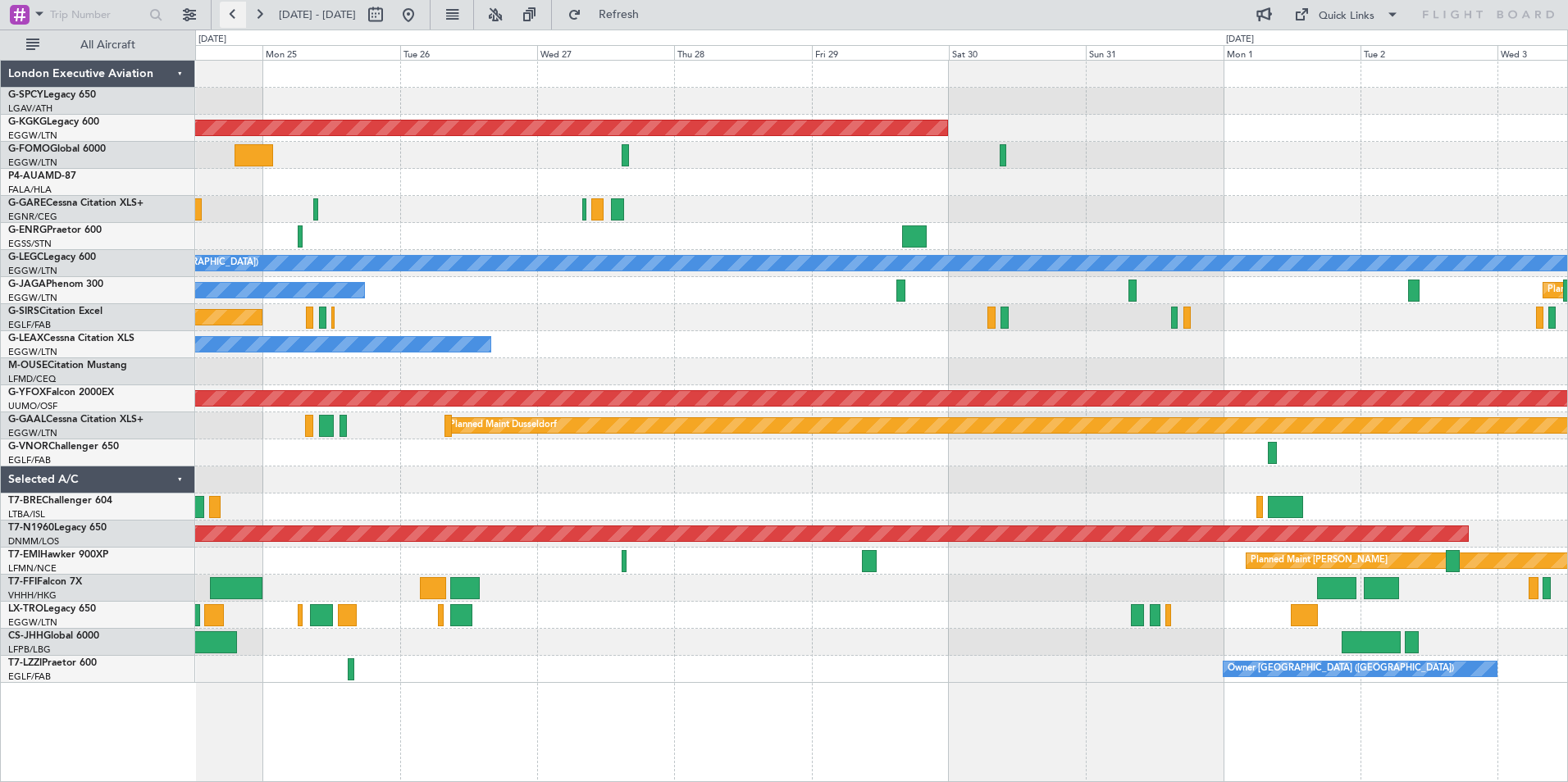
click at [236, 15] on button at bounding box center [233, 15] width 27 height 27
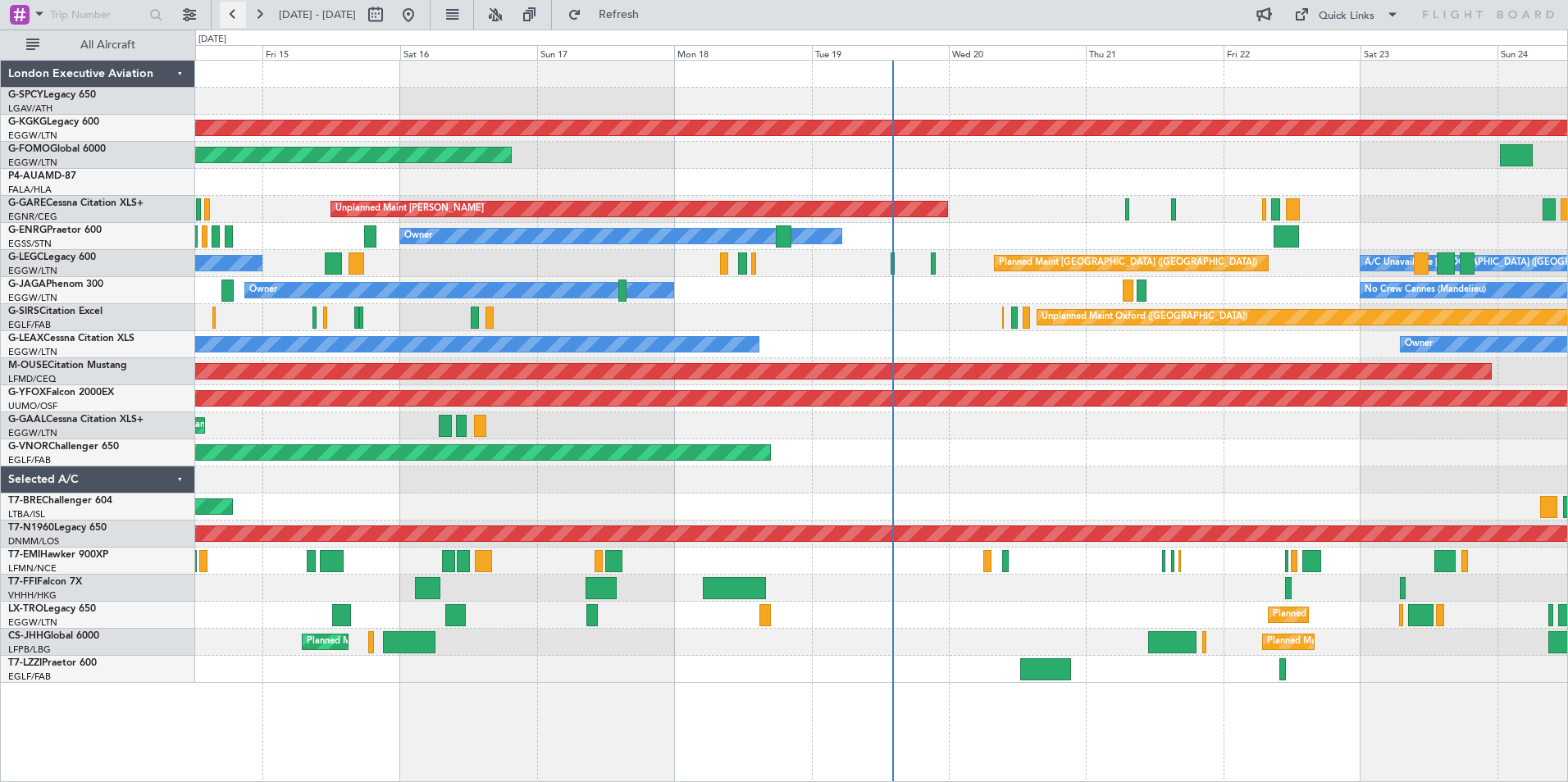
click at [234, 15] on button at bounding box center [233, 15] width 27 height 27
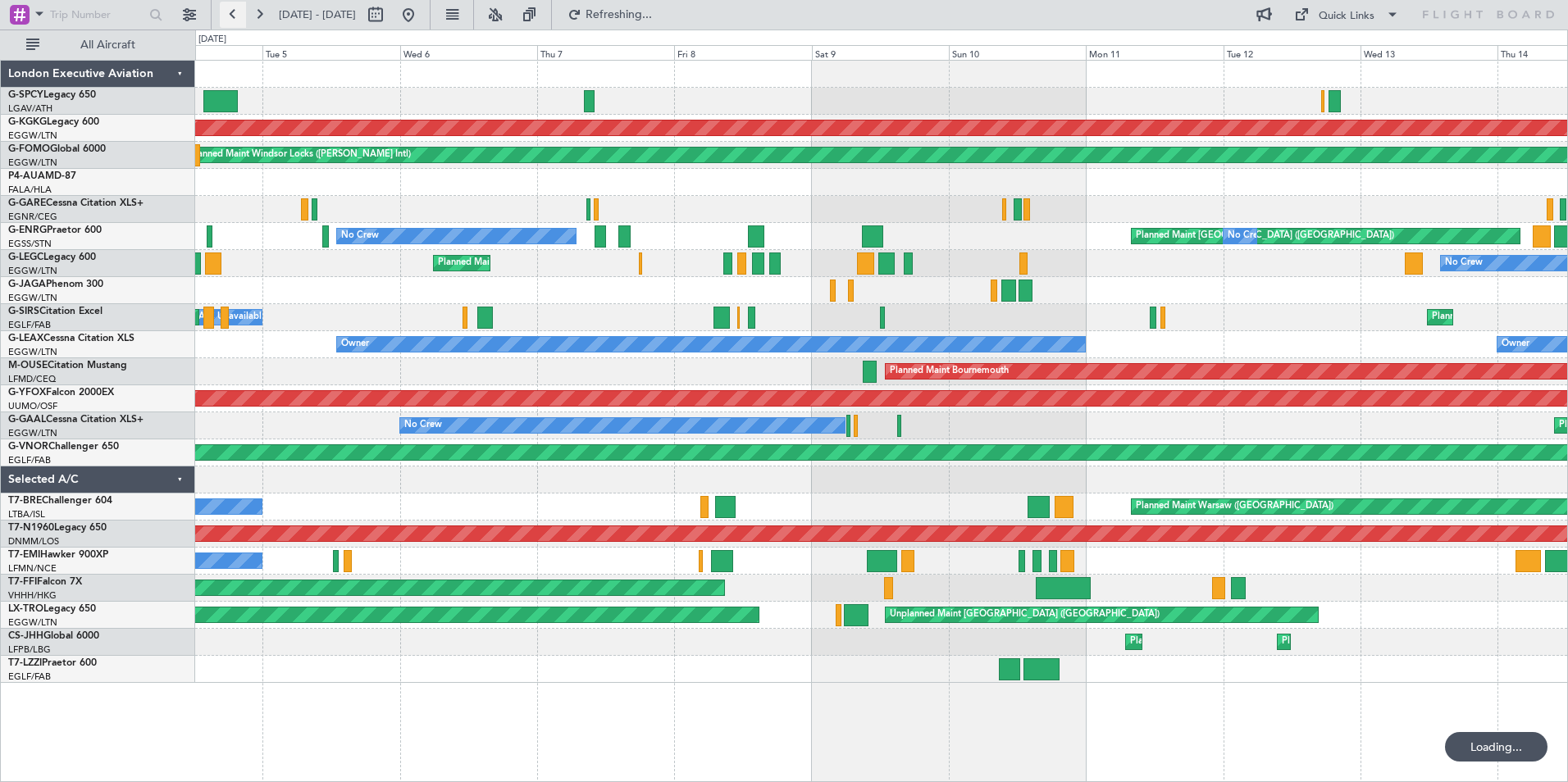
click at [234, 15] on button at bounding box center [233, 15] width 27 height 27
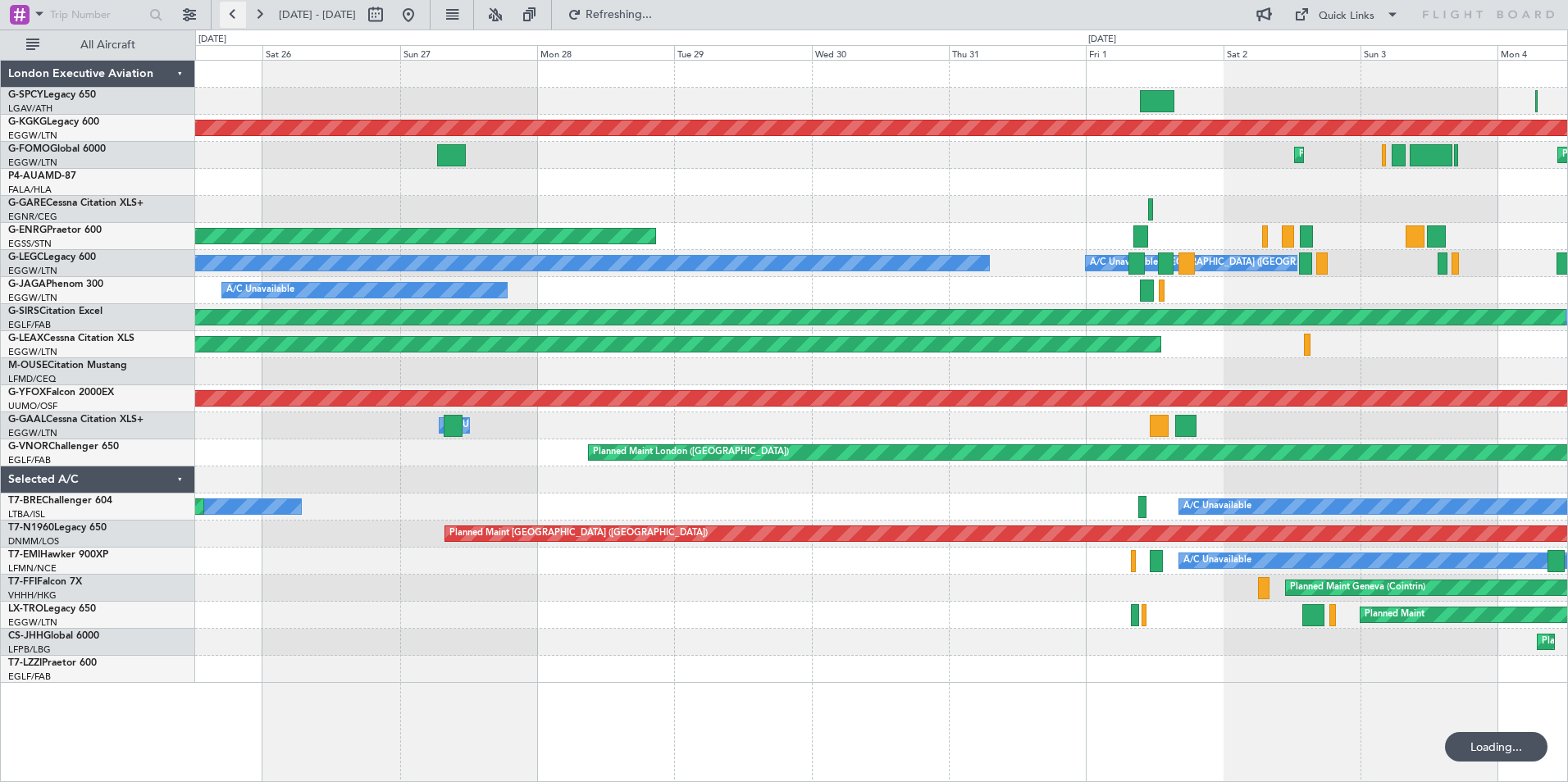
click at [234, 15] on button at bounding box center [233, 15] width 27 height 27
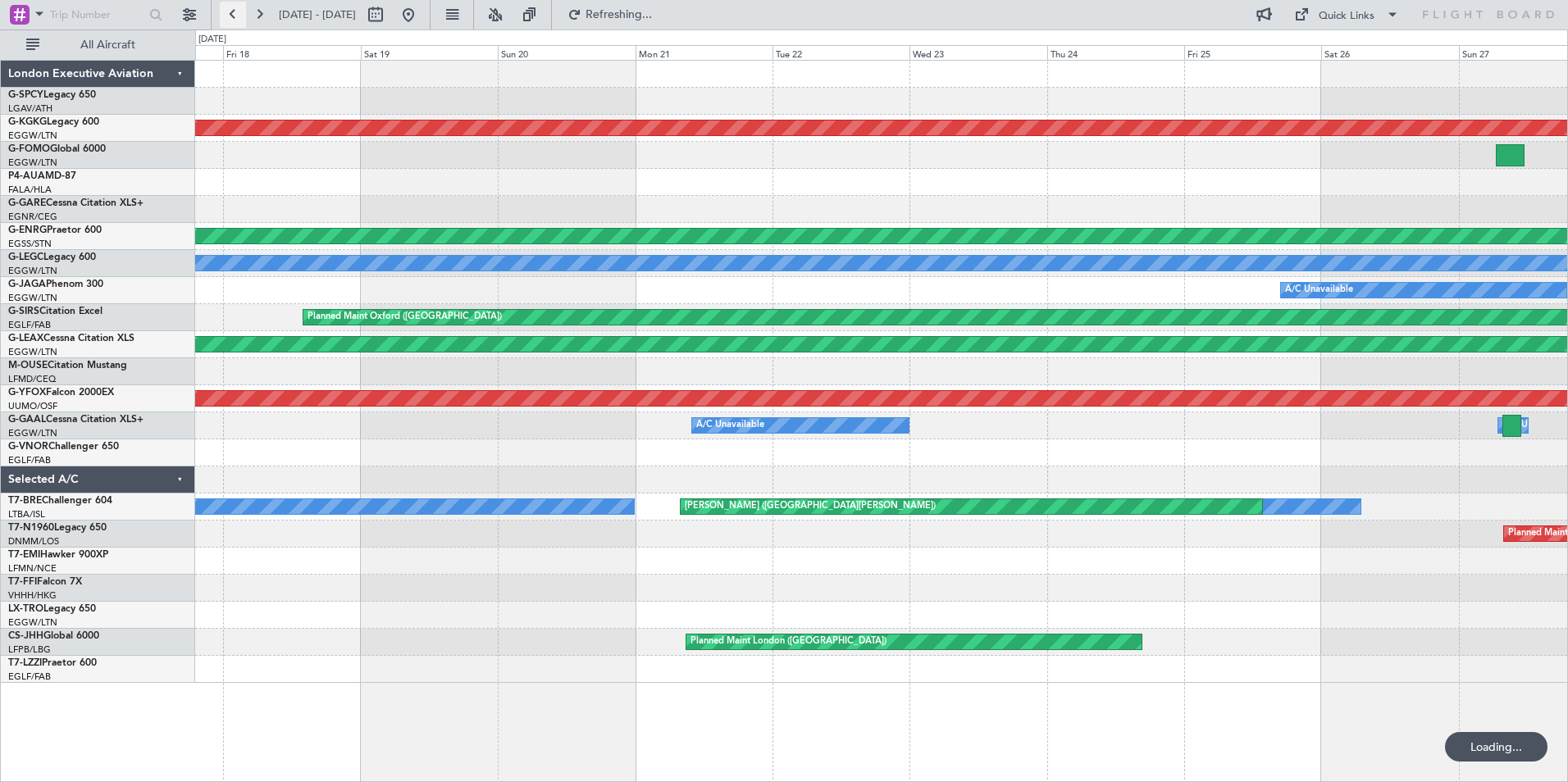
click at [234, 15] on button at bounding box center [233, 15] width 27 height 27
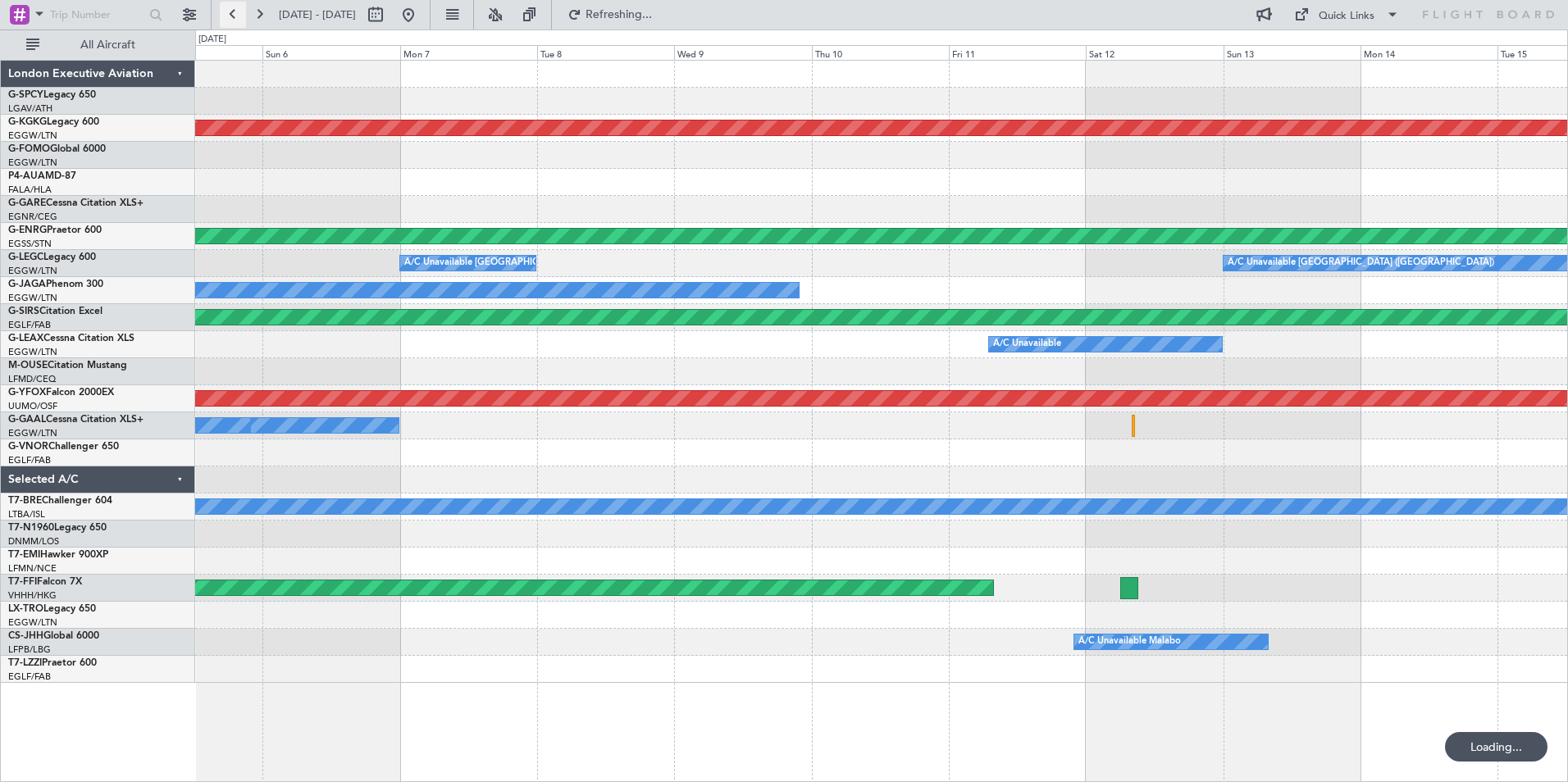
click at [234, 15] on button at bounding box center [233, 15] width 27 height 27
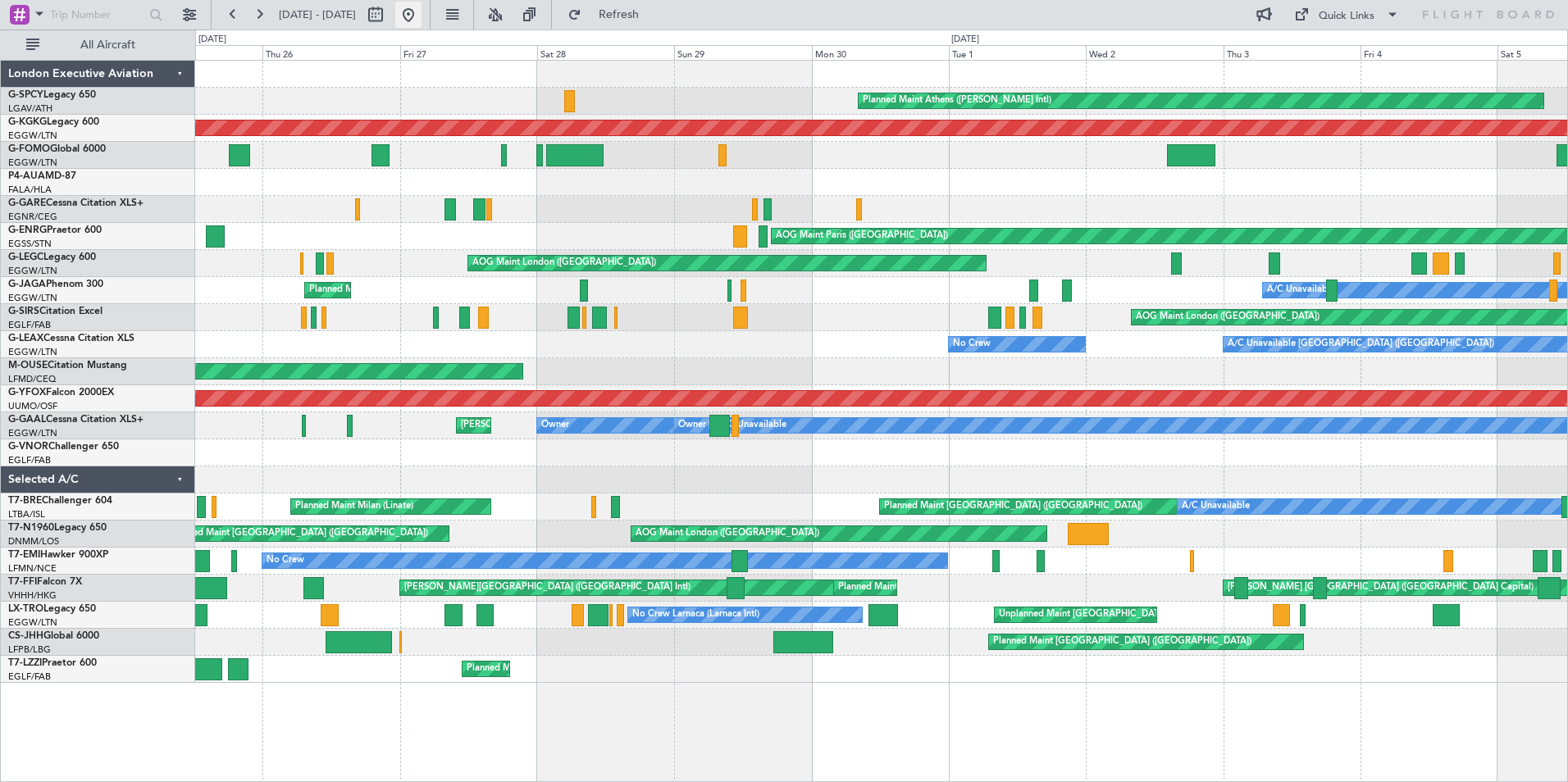
click at [421, 12] on button at bounding box center [408, 15] width 27 height 27
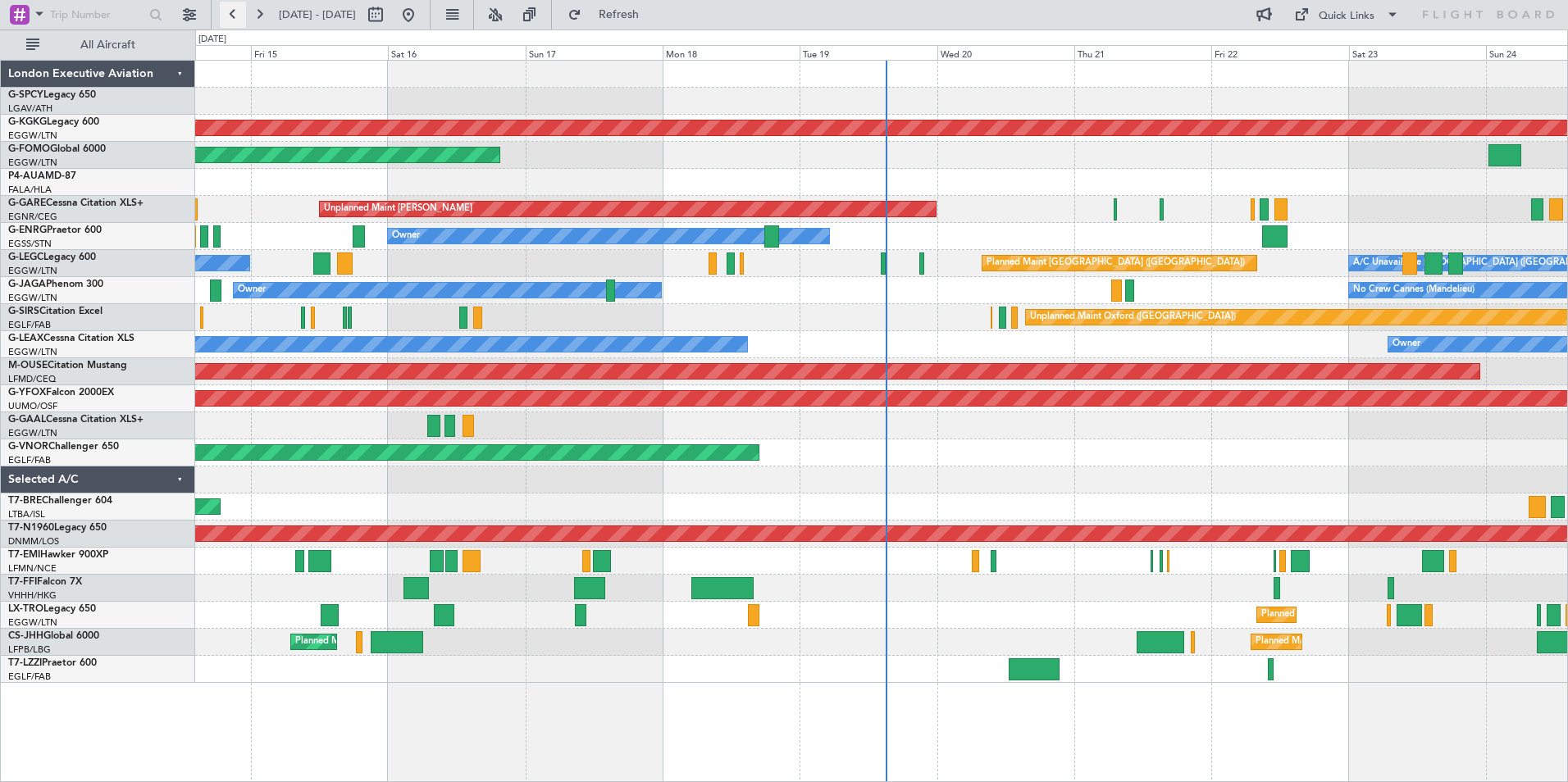
click at [228, 12] on button at bounding box center [233, 15] width 27 height 27
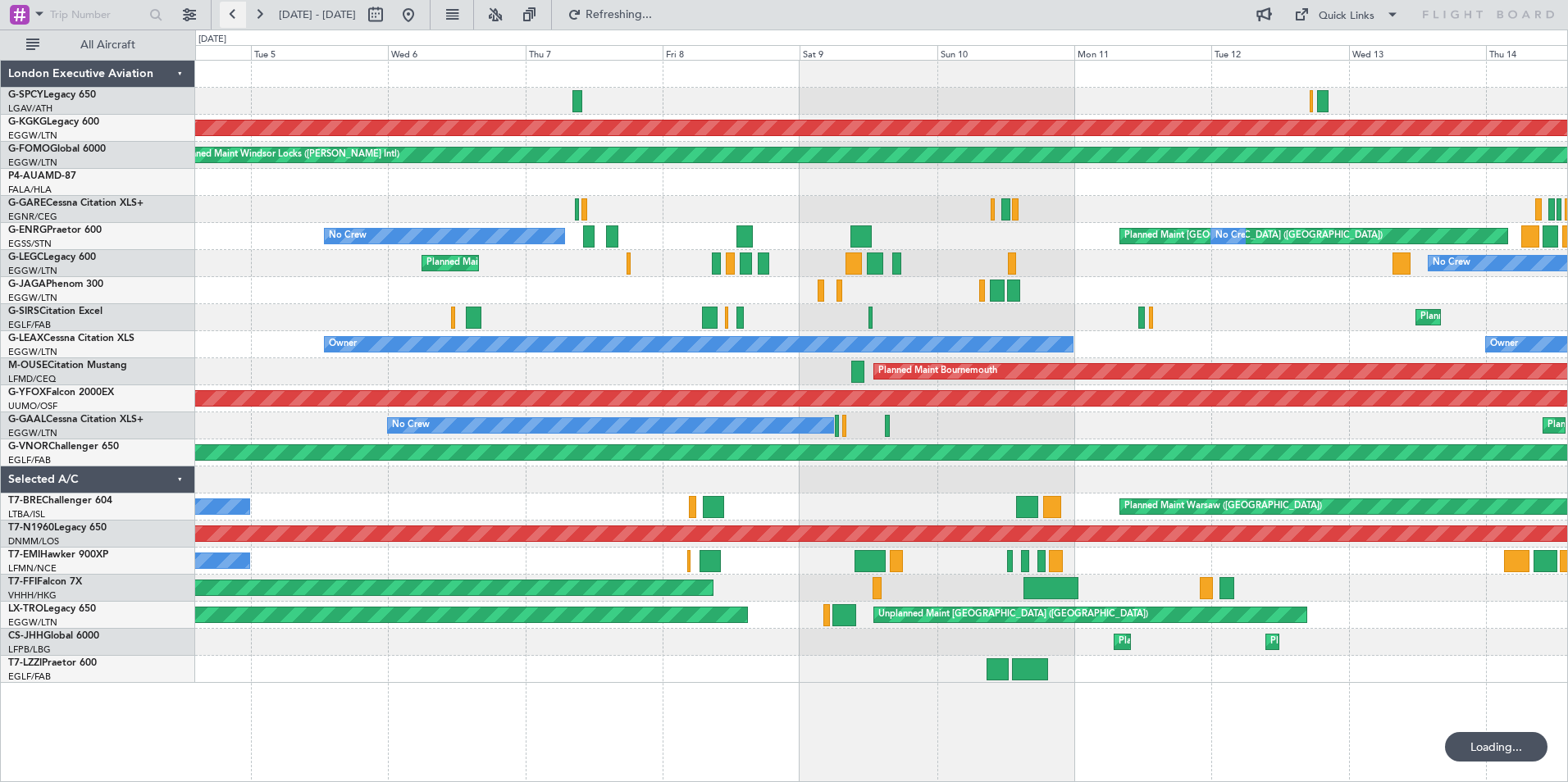
click at [235, 12] on button at bounding box center [233, 15] width 27 height 27
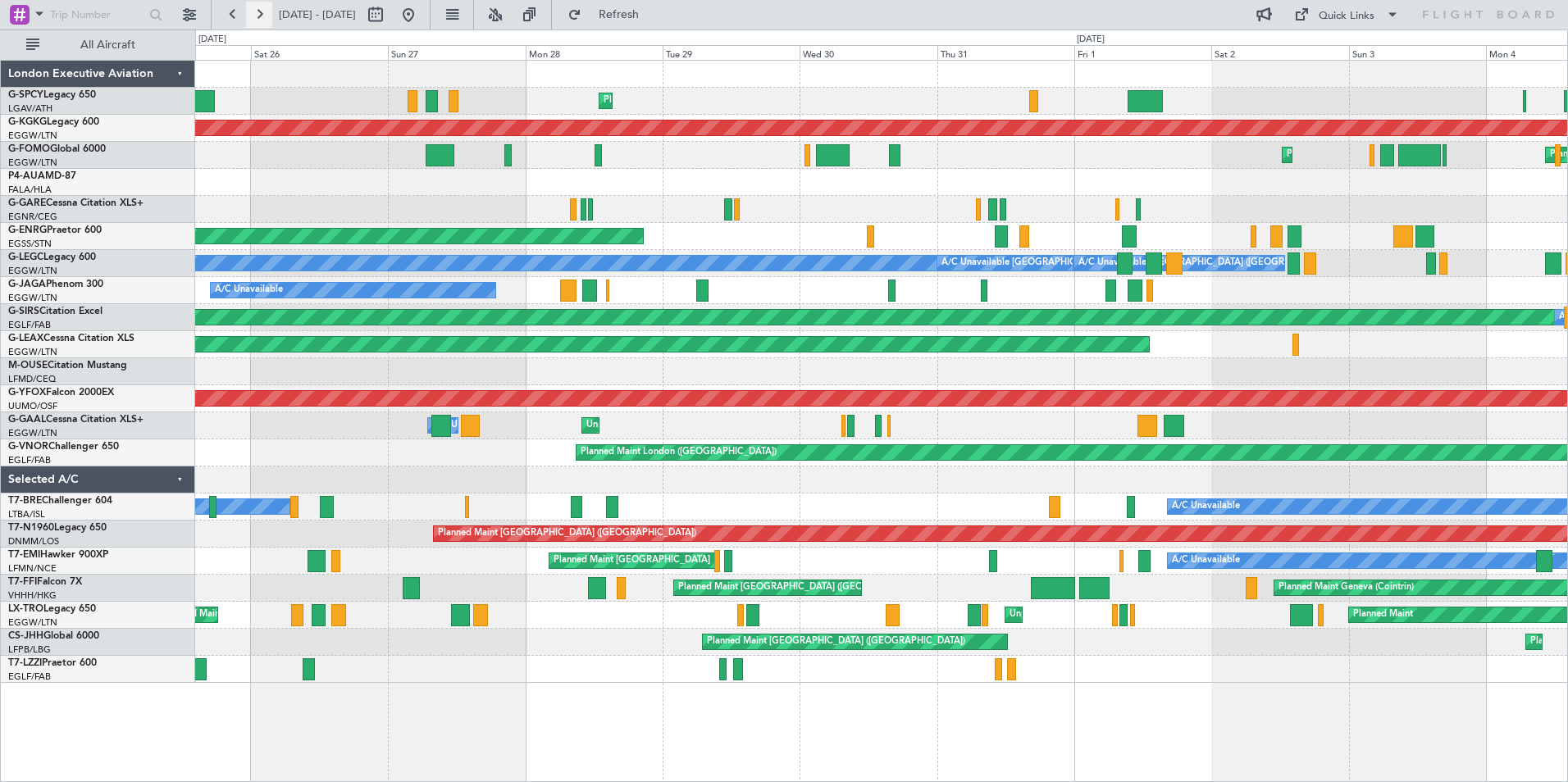
click at [267, 12] on button at bounding box center [258, 15] width 27 height 27
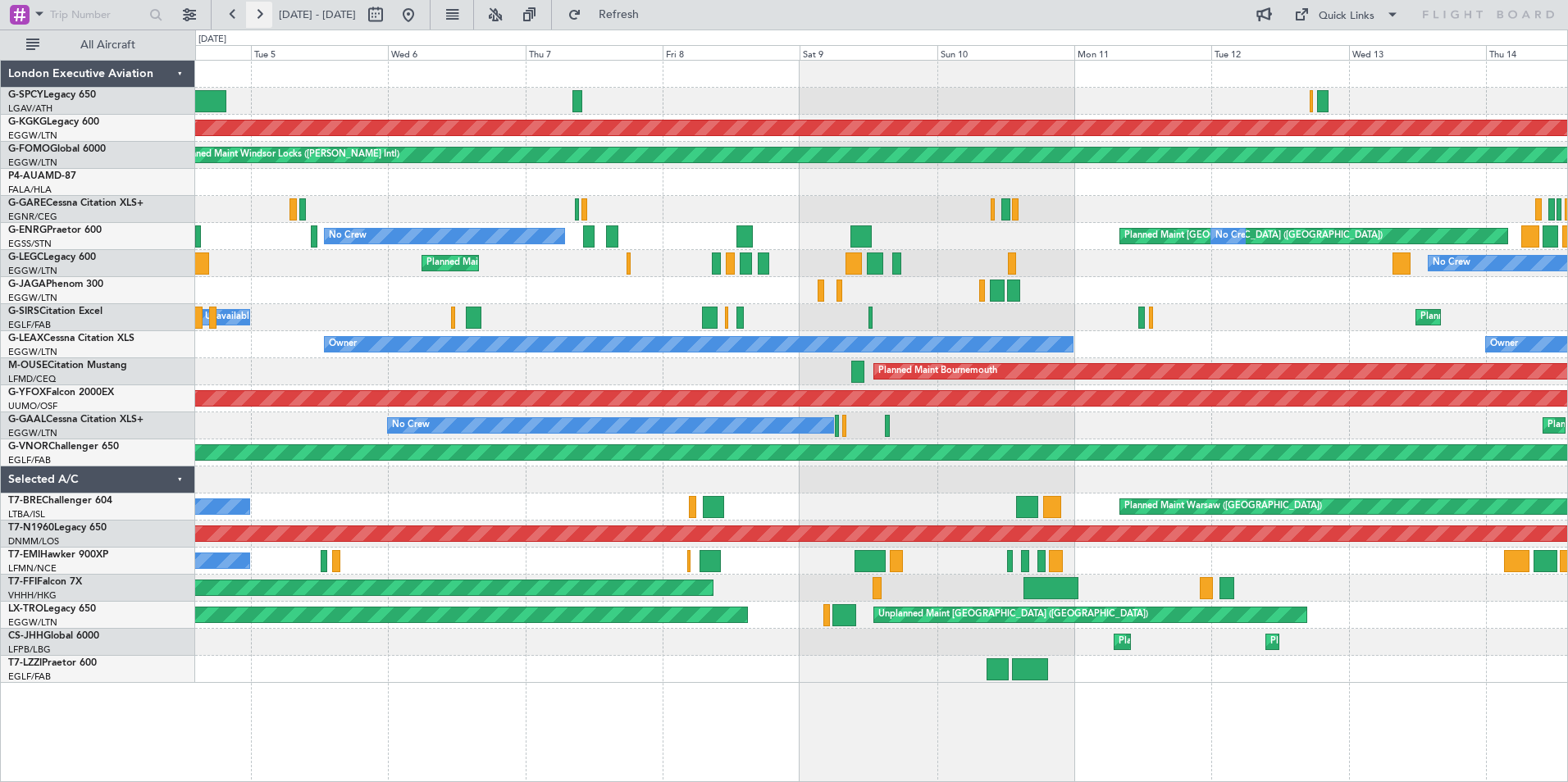
click at [257, 12] on button at bounding box center [258, 15] width 27 height 27
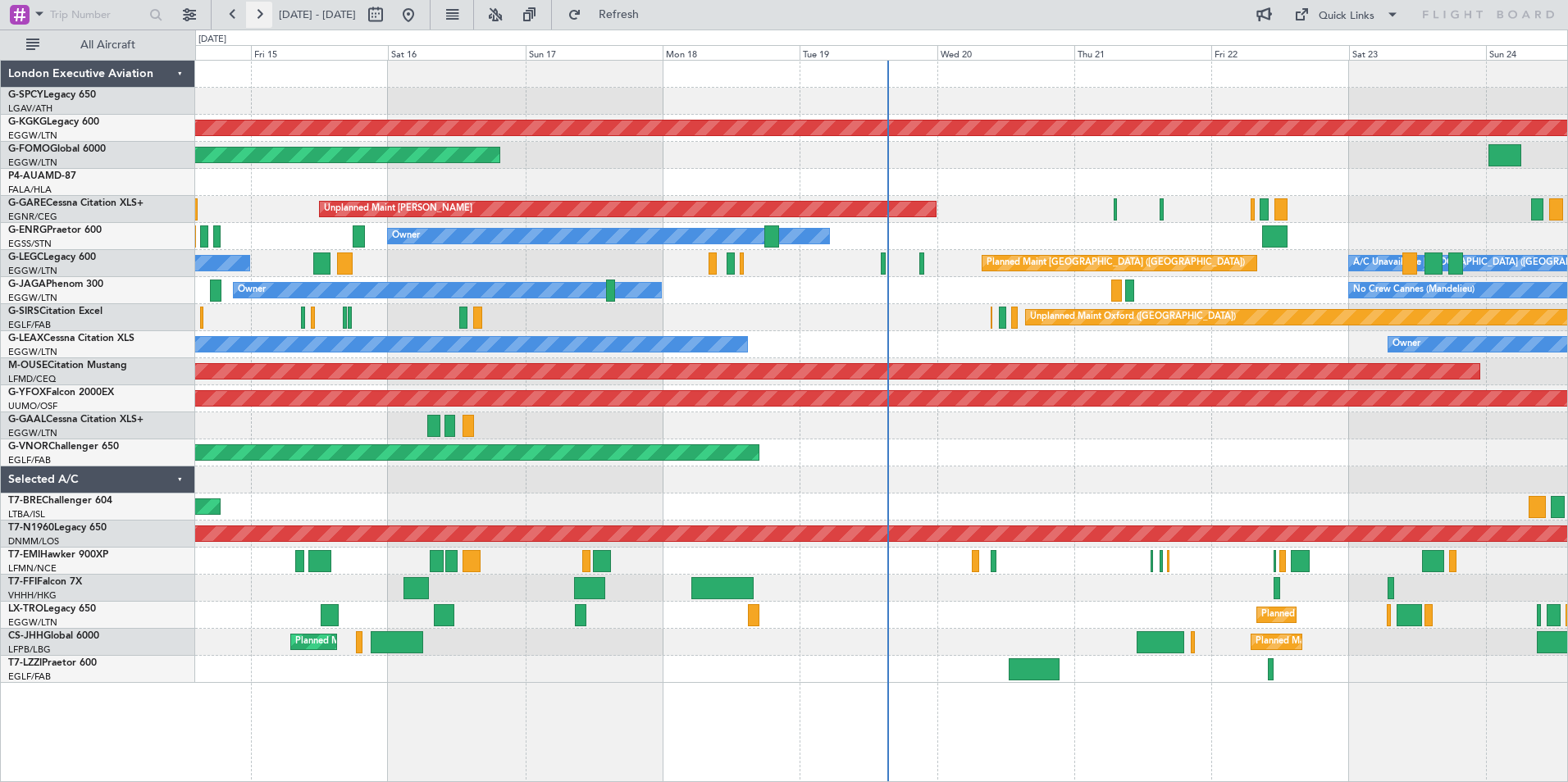
click at [250, 15] on button at bounding box center [258, 15] width 27 height 27
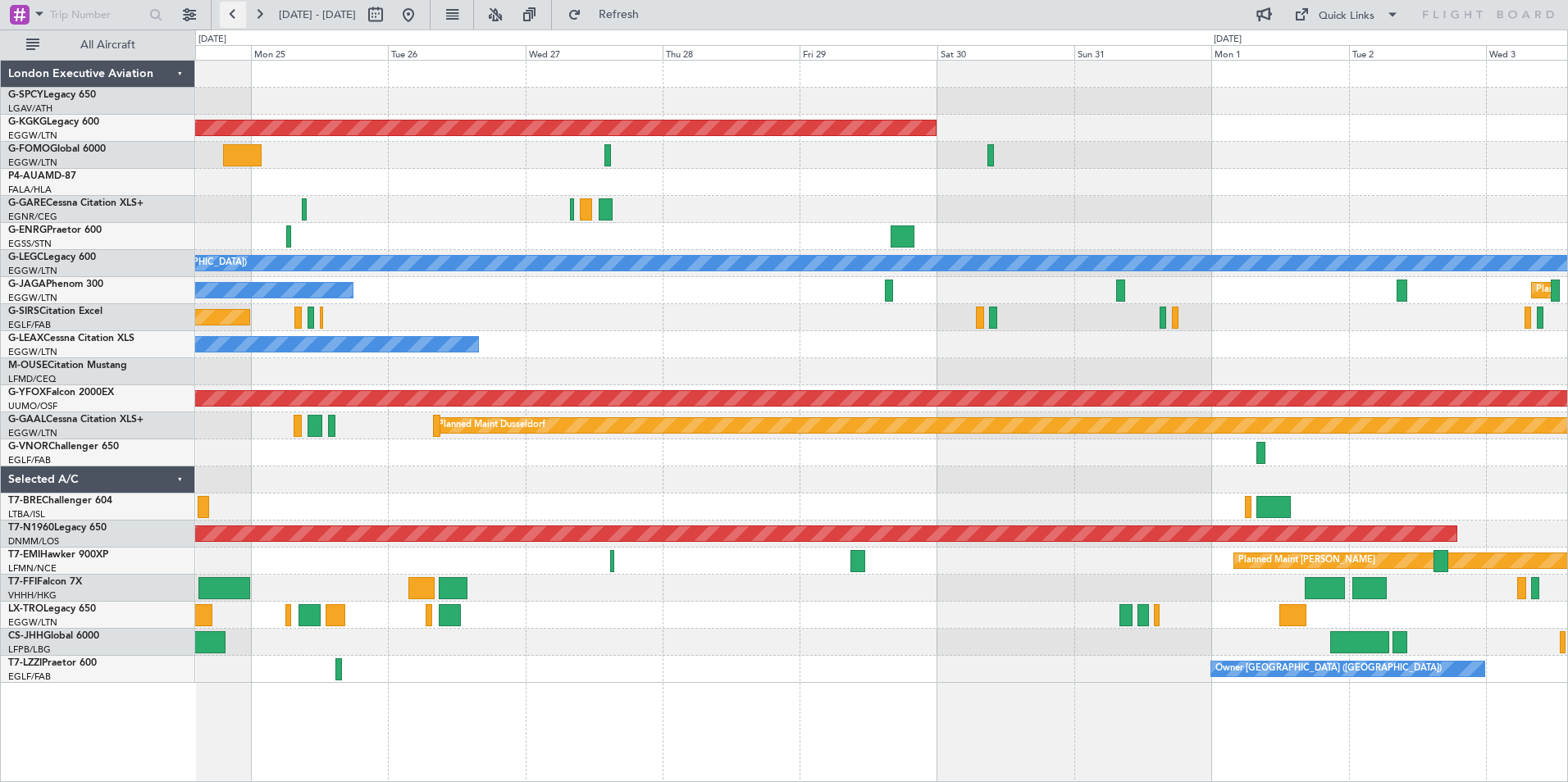
click at [236, 15] on button at bounding box center [233, 15] width 27 height 27
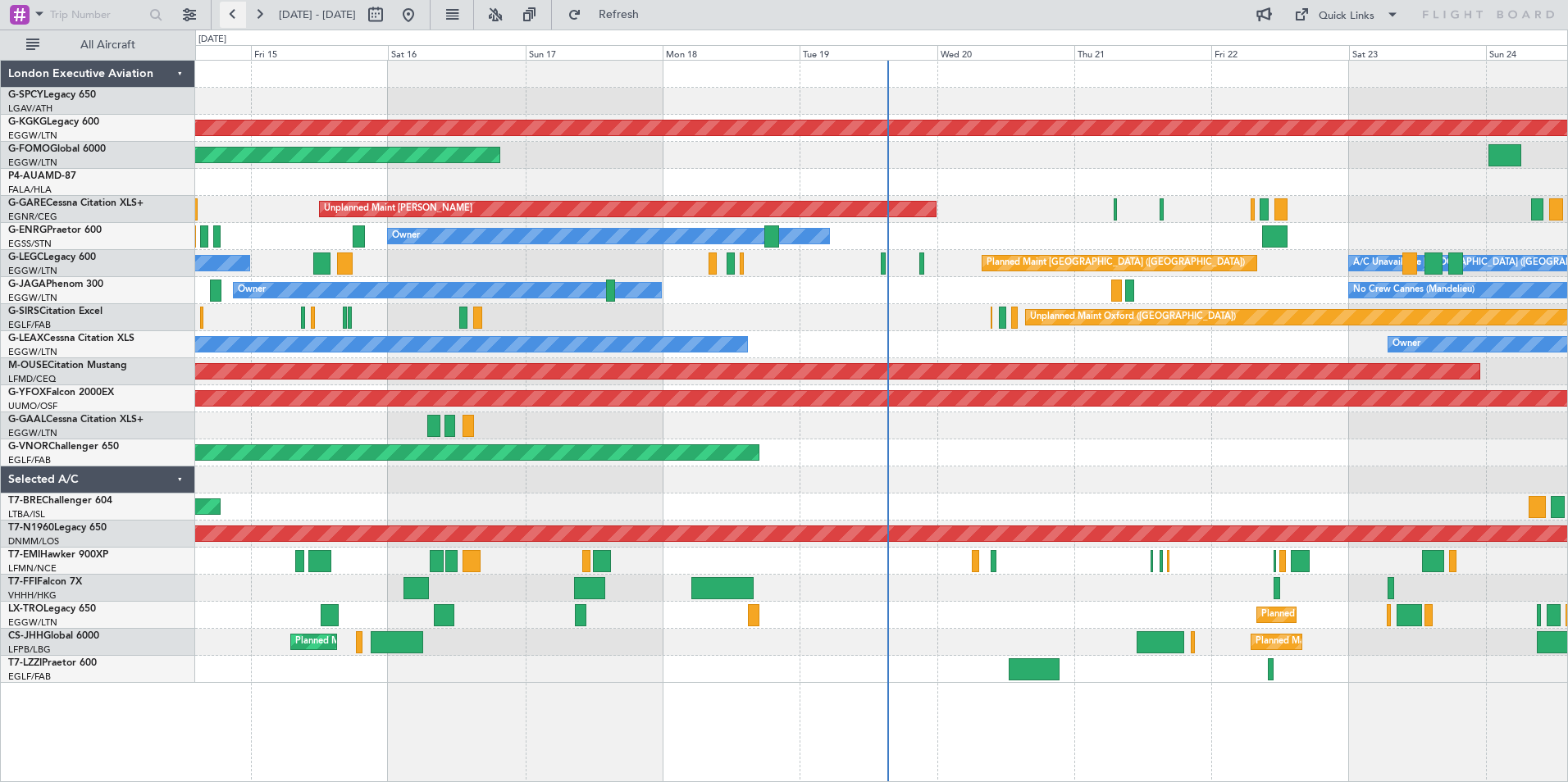
click at [236, 15] on button at bounding box center [233, 15] width 27 height 27
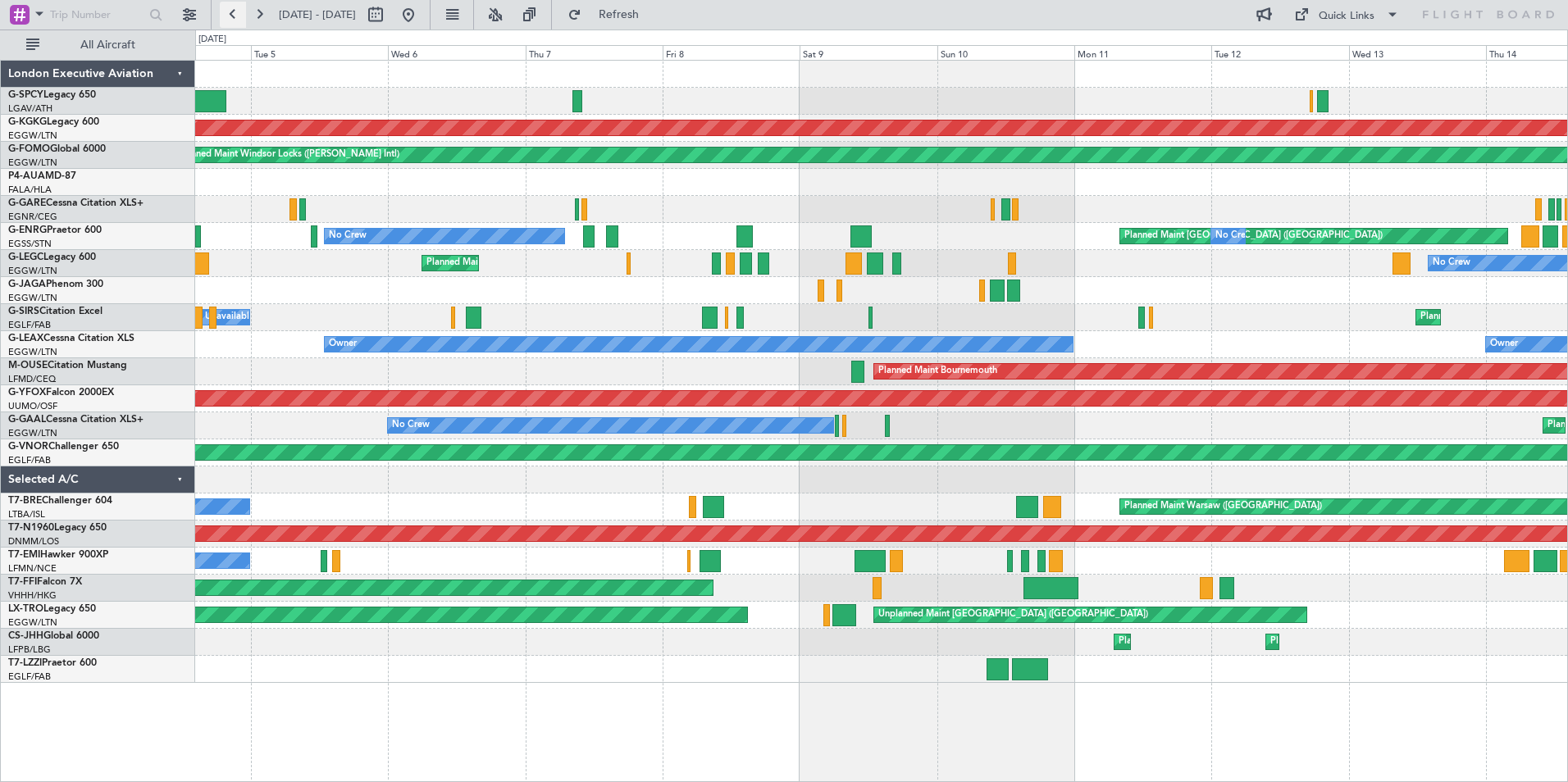
click at [236, 19] on button at bounding box center [233, 15] width 27 height 27
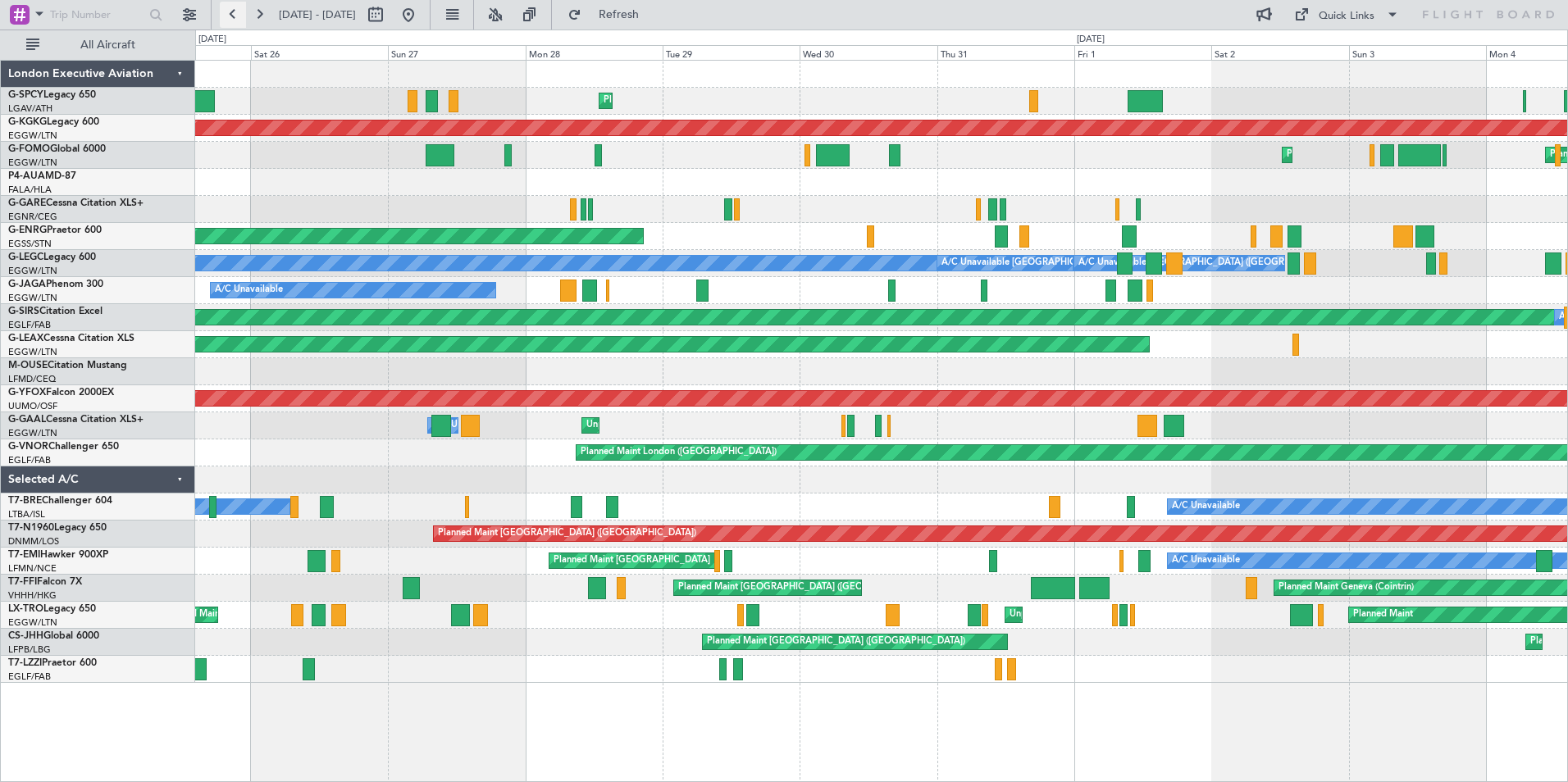
click at [233, 14] on button at bounding box center [233, 15] width 27 height 27
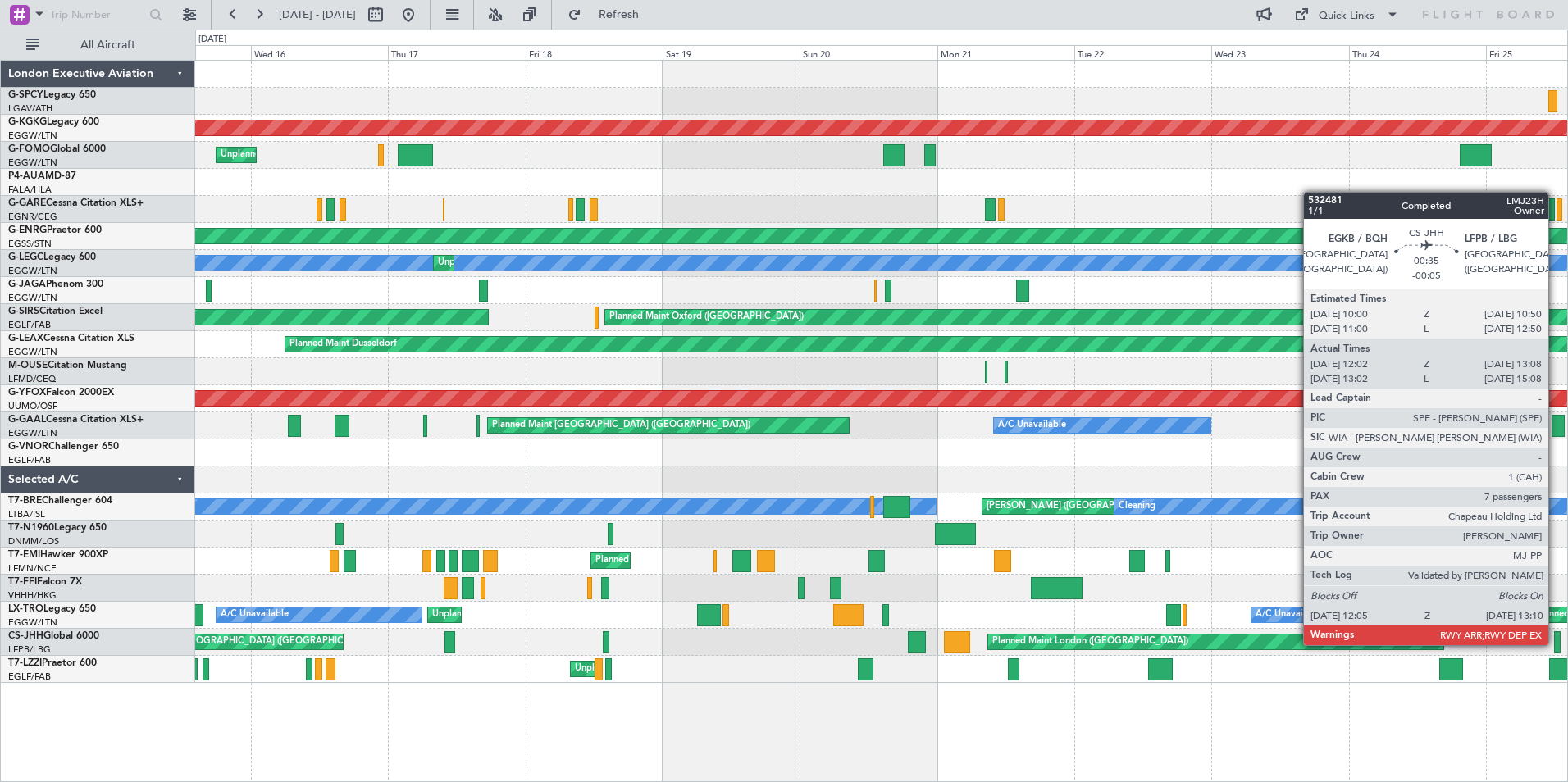
click at [1555, 644] on div at bounding box center [1557, 642] width 7 height 22
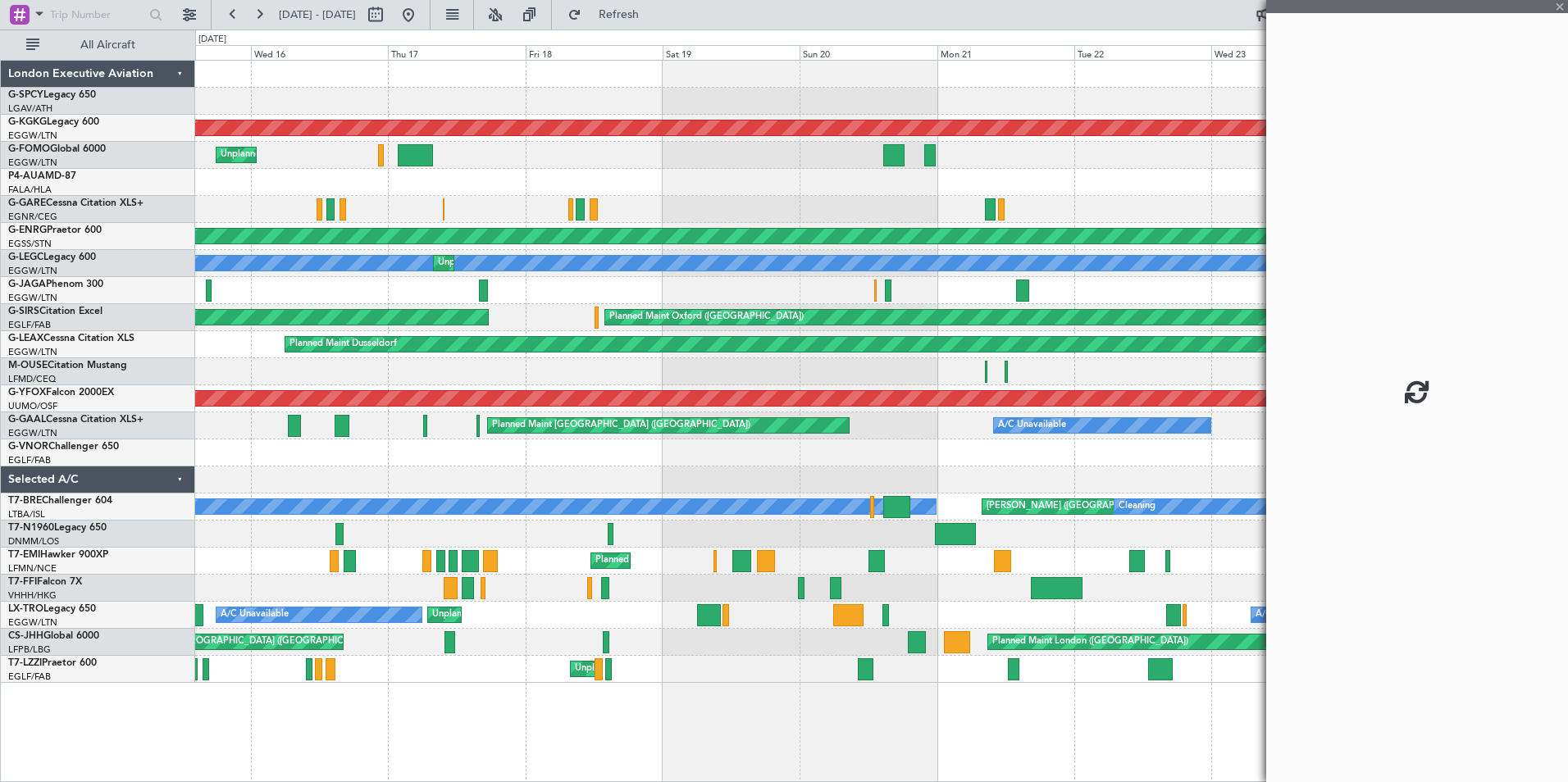
click at [1555, 644] on div at bounding box center [1417, 391] width 302 height 782
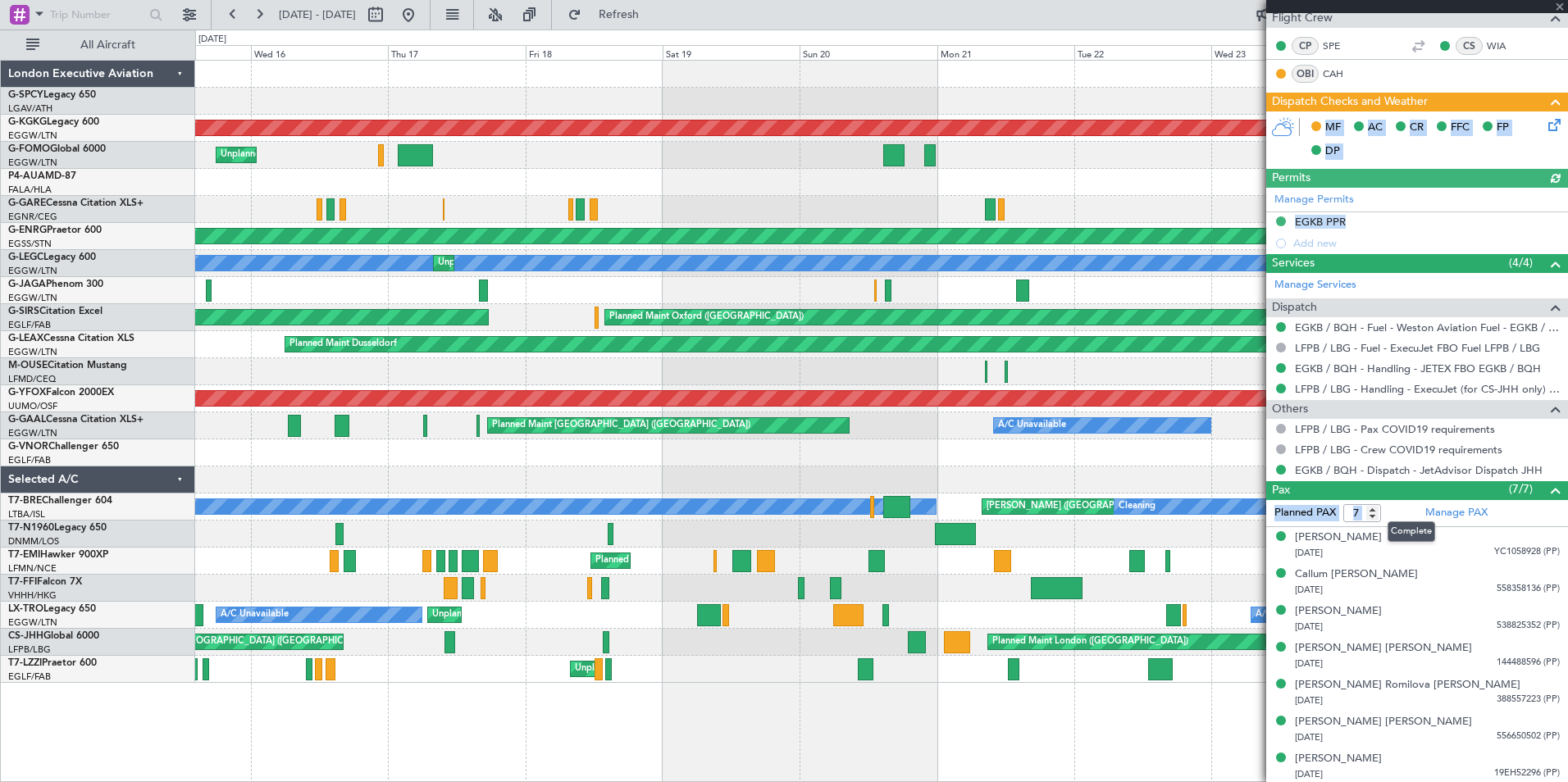
scroll to position [340, 0]
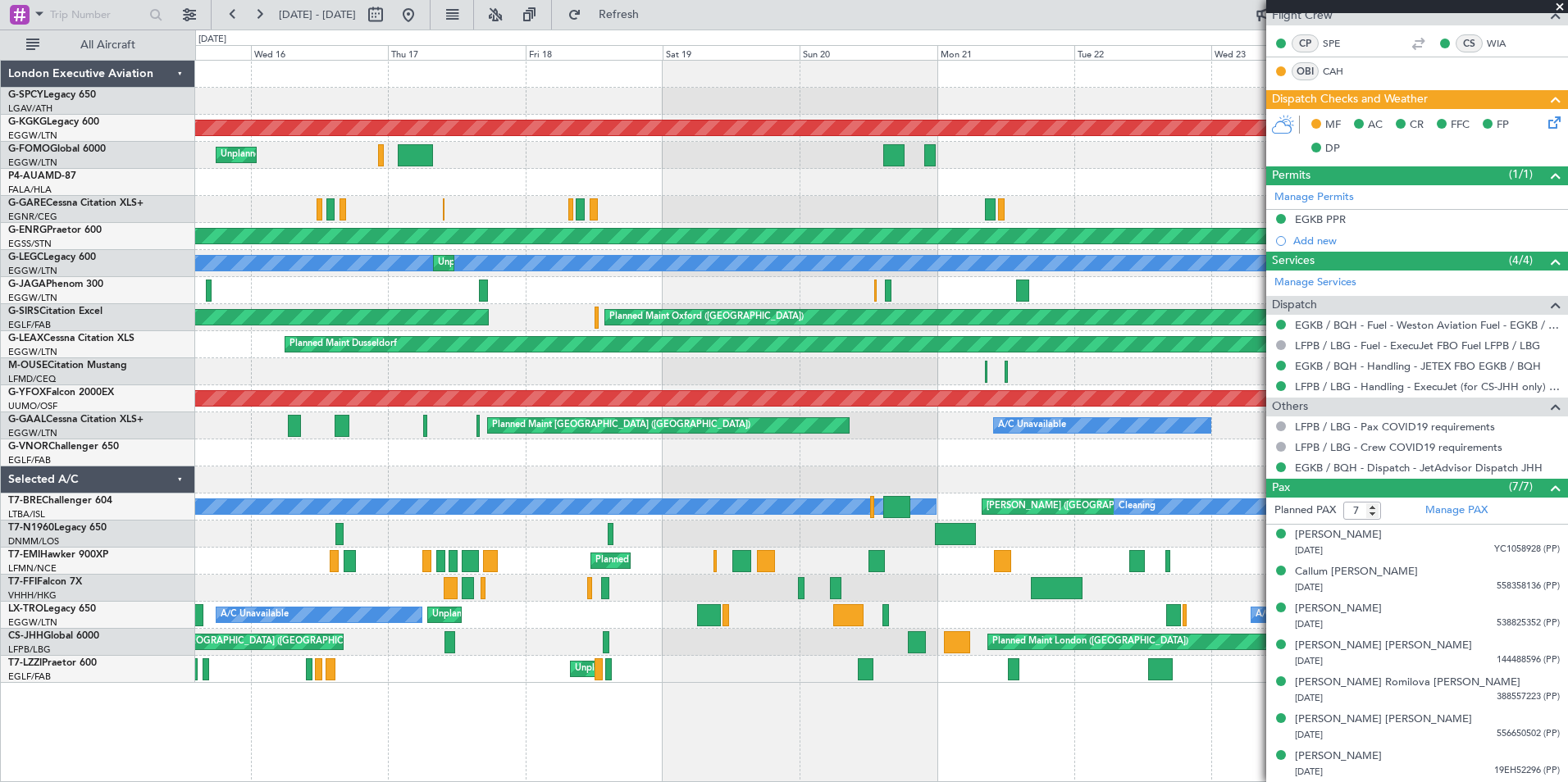
click at [1562, 7] on span at bounding box center [1559, 7] width 17 height 15
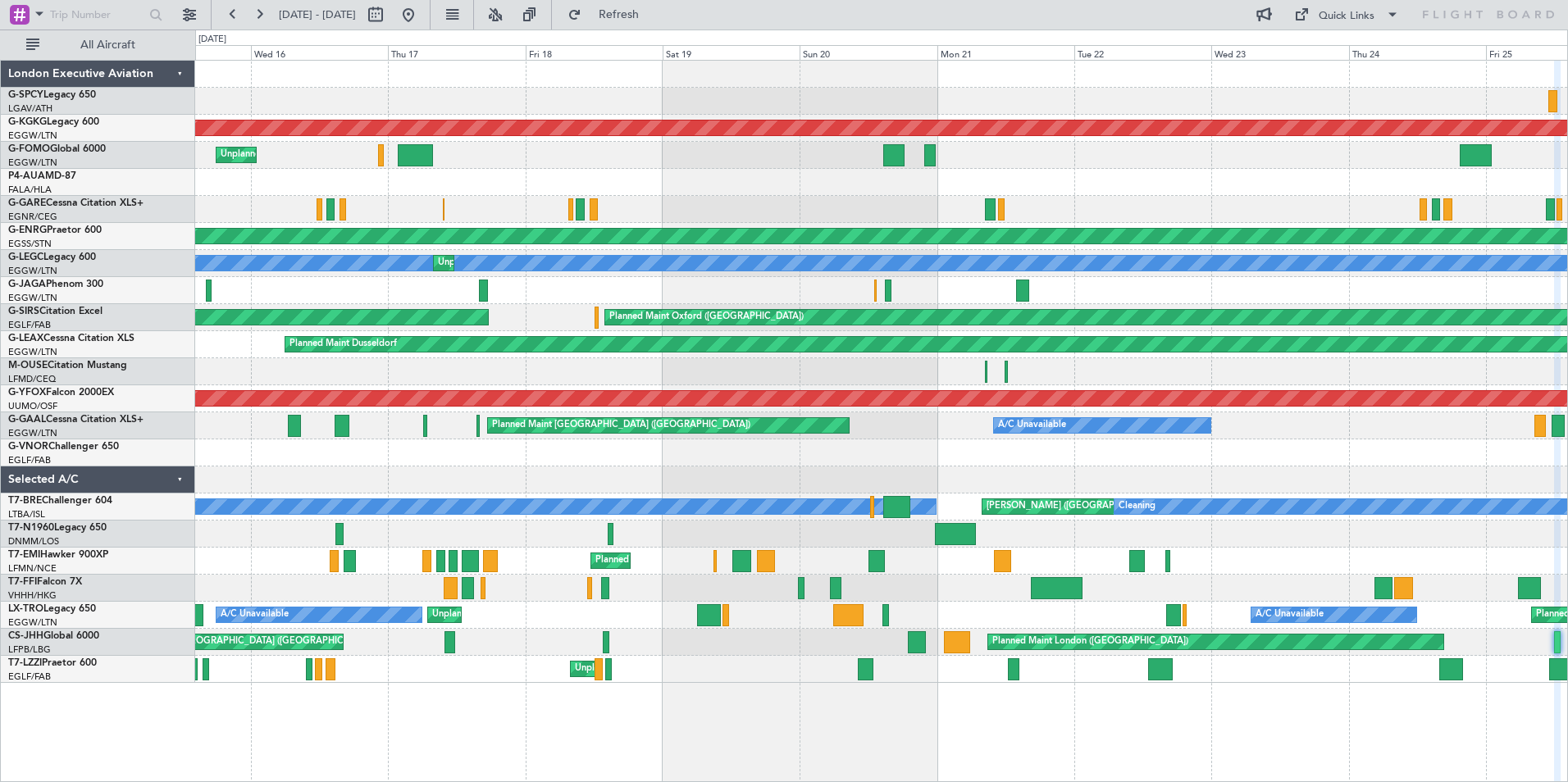
type input "0"
click at [257, 14] on button at bounding box center [258, 15] width 27 height 27
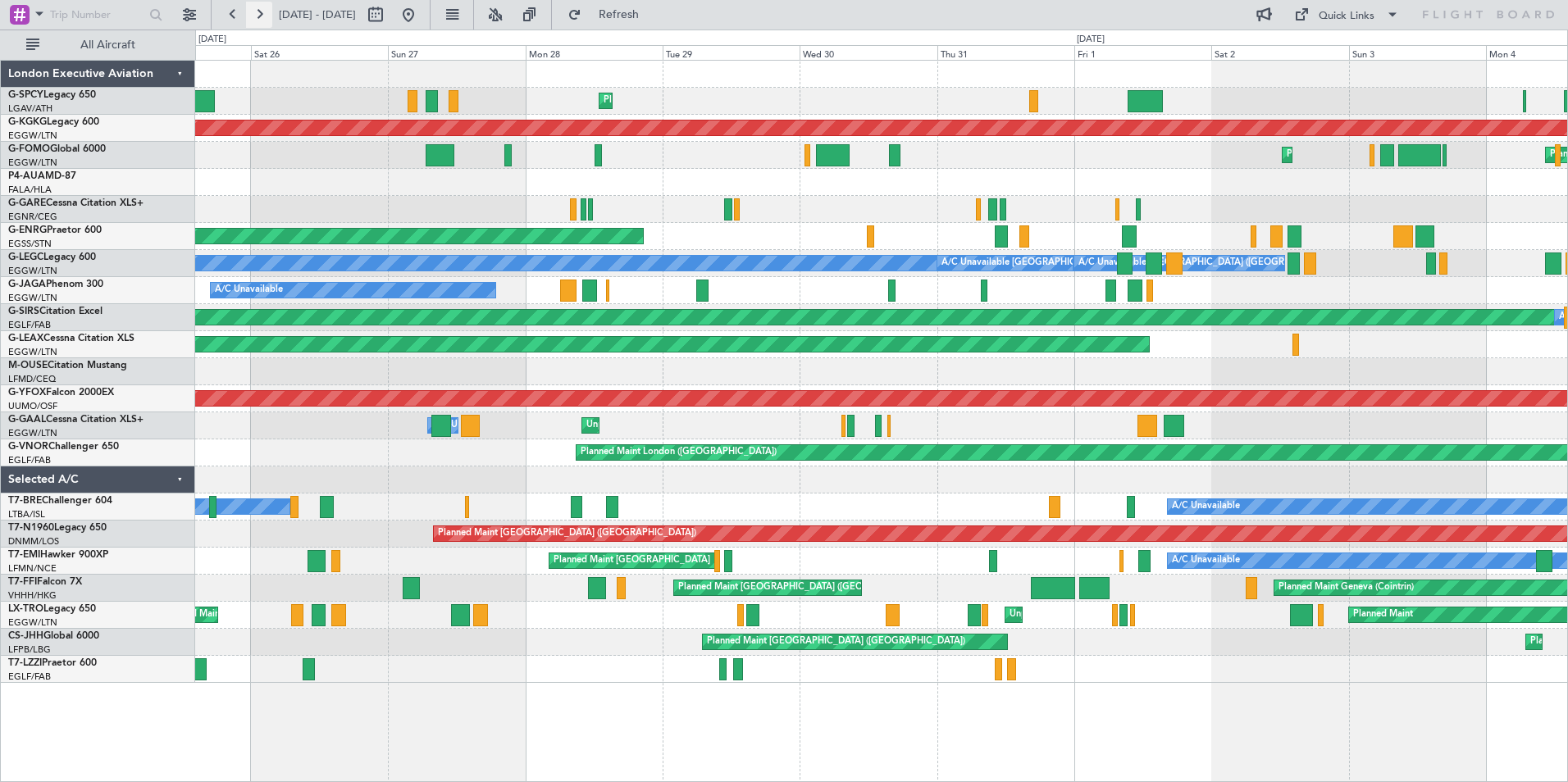
click at [258, 15] on button at bounding box center [258, 15] width 27 height 27
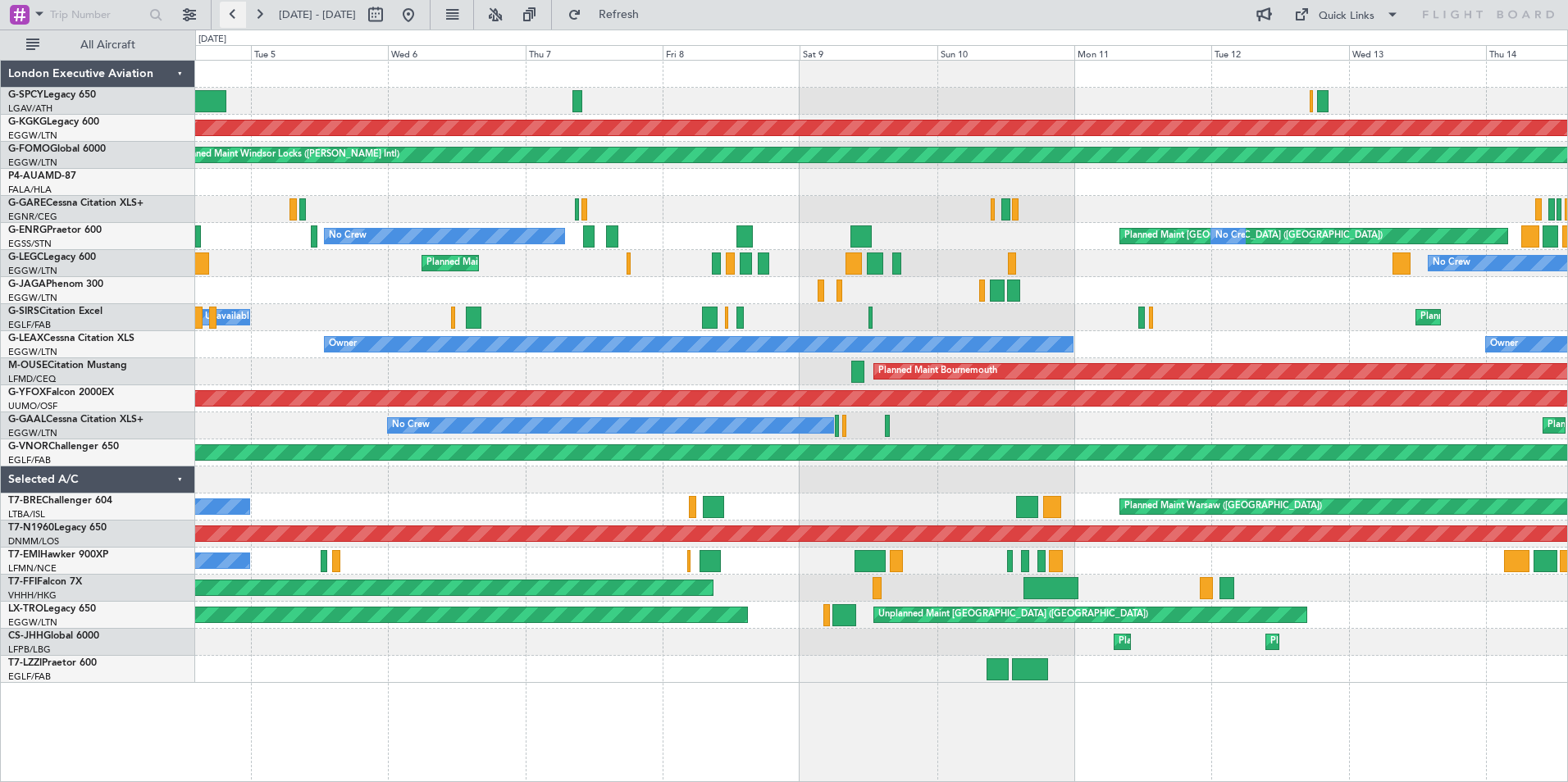
click at [231, 14] on button at bounding box center [233, 15] width 27 height 27
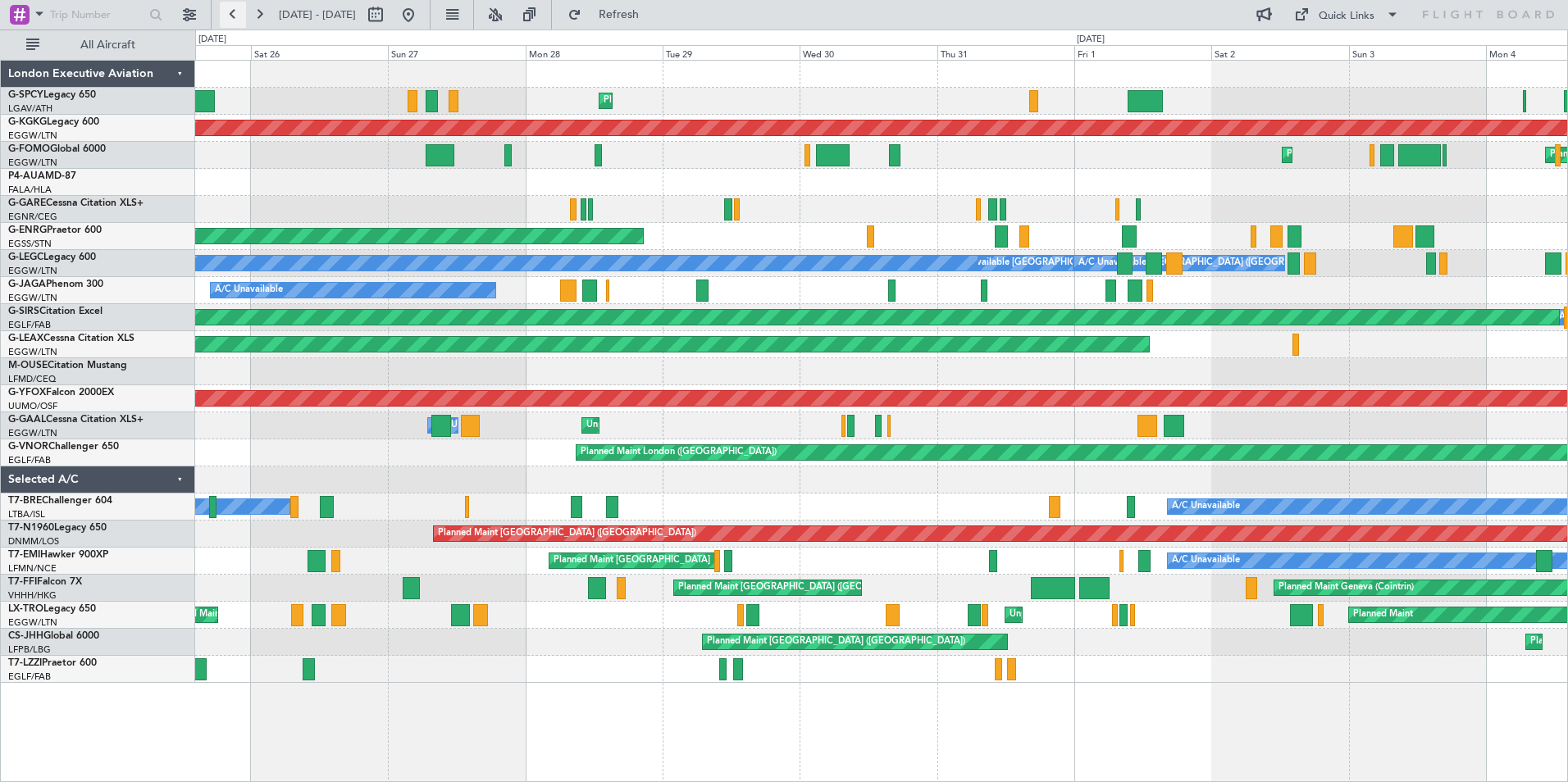
click at [231, 14] on button at bounding box center [233, 15] width 27 height 27
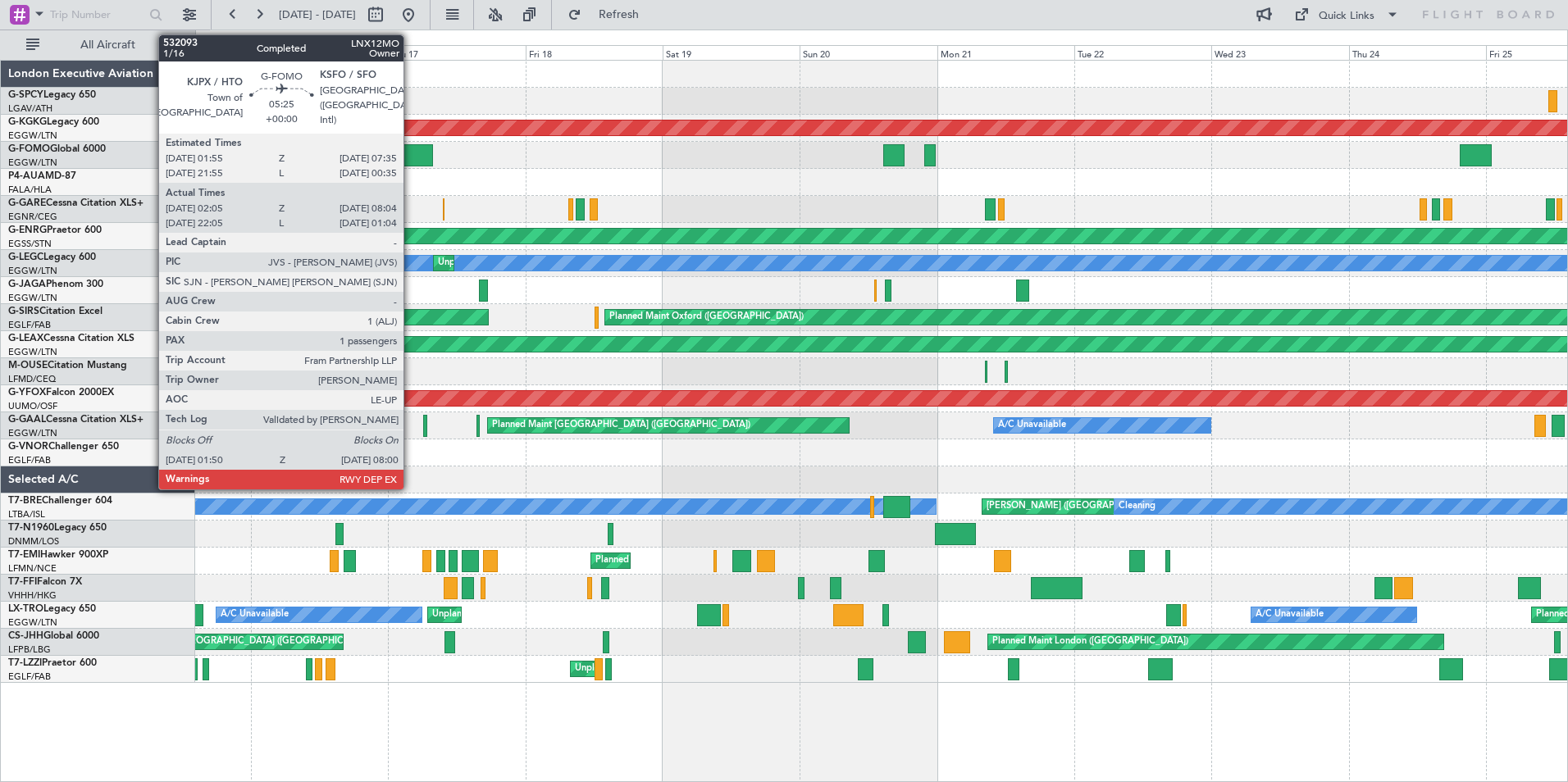
click at [411, 146] on div at bounding box center [415, 155] width 36 height 22
